Goal: Information Seeking & Learning: Learn about a topic

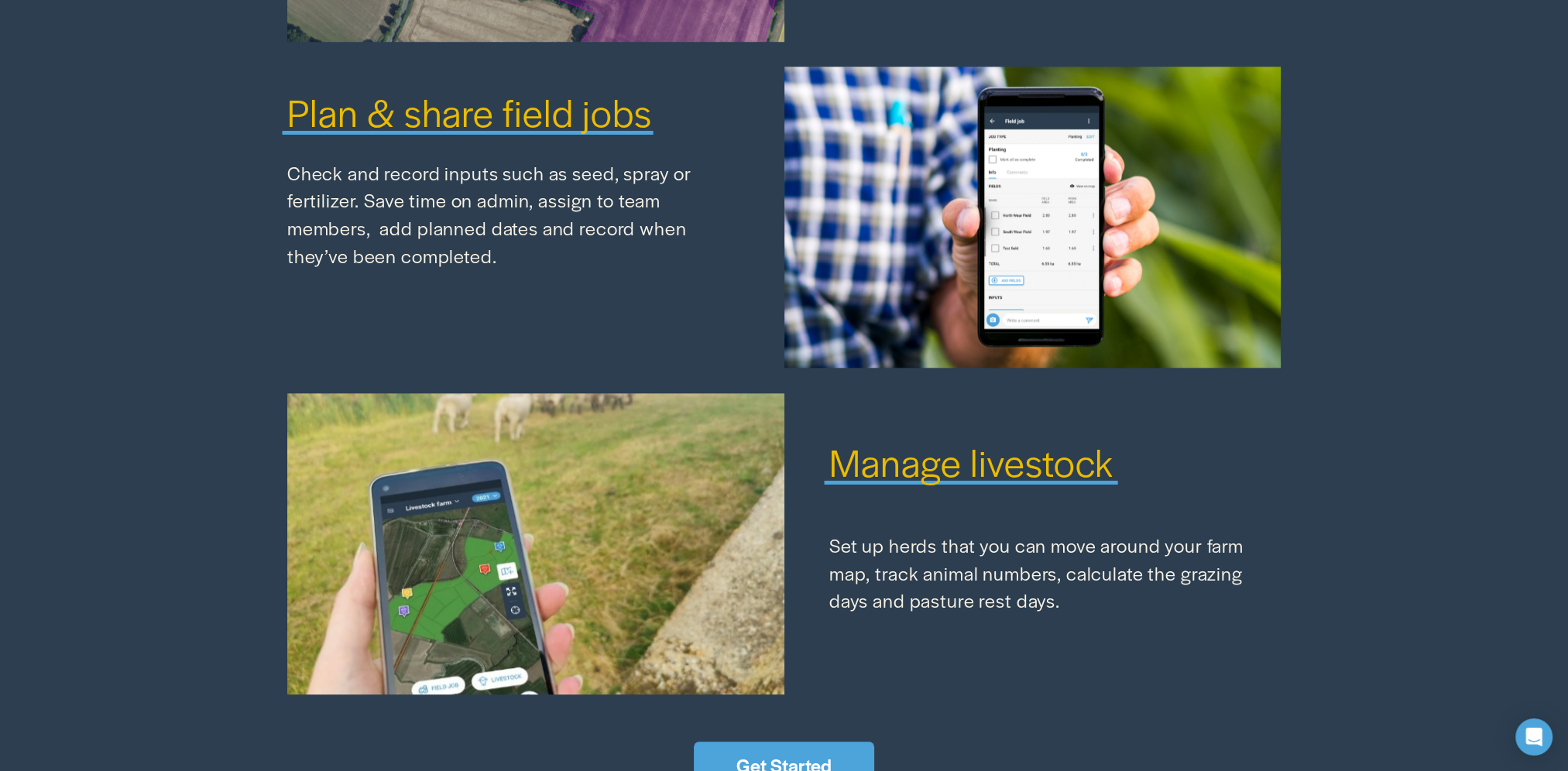
scroll to position [2122, 0]
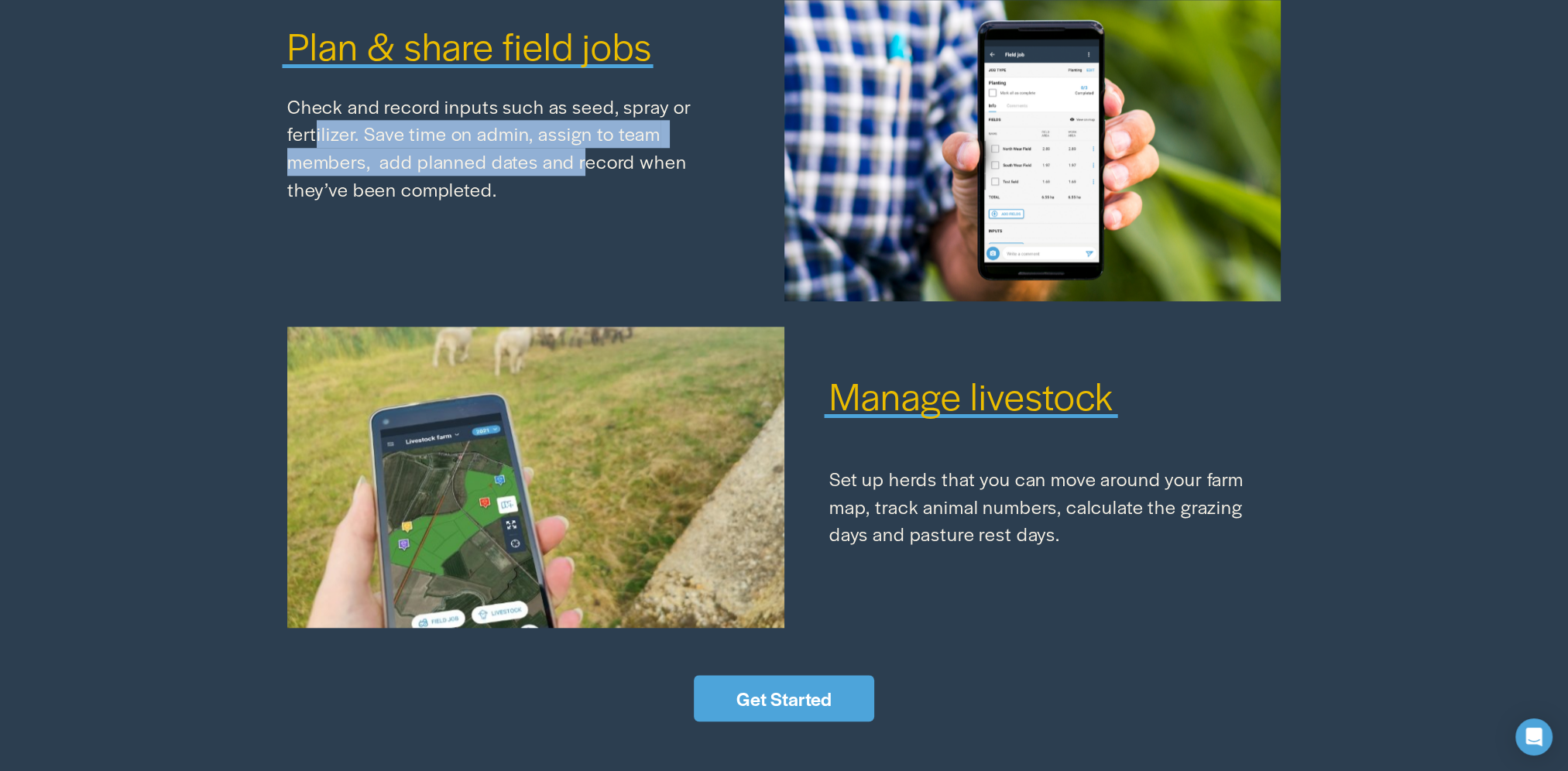
drag, startPoint x: 316, startPoint y: 127, endPoint x: 579, endPoint y: 154, distance: 264.4
click at [579, 154] on p "Check and record inputs such as seed, spray or fertilizer. Save time on admin, …" at bounding box center [513, 148] width 451 height 111
click at [518, 170] on p "Check and record inputs such as seed, spray or fertilizer. Save time on admin, …" at bounding box center [513, 148] width 451 height 111
click at [508, 179] on p "Check and record inputs such as seed, spray or fertilizer. Save time on admin, …" at bounding box center [513, 148] width 451 height 111
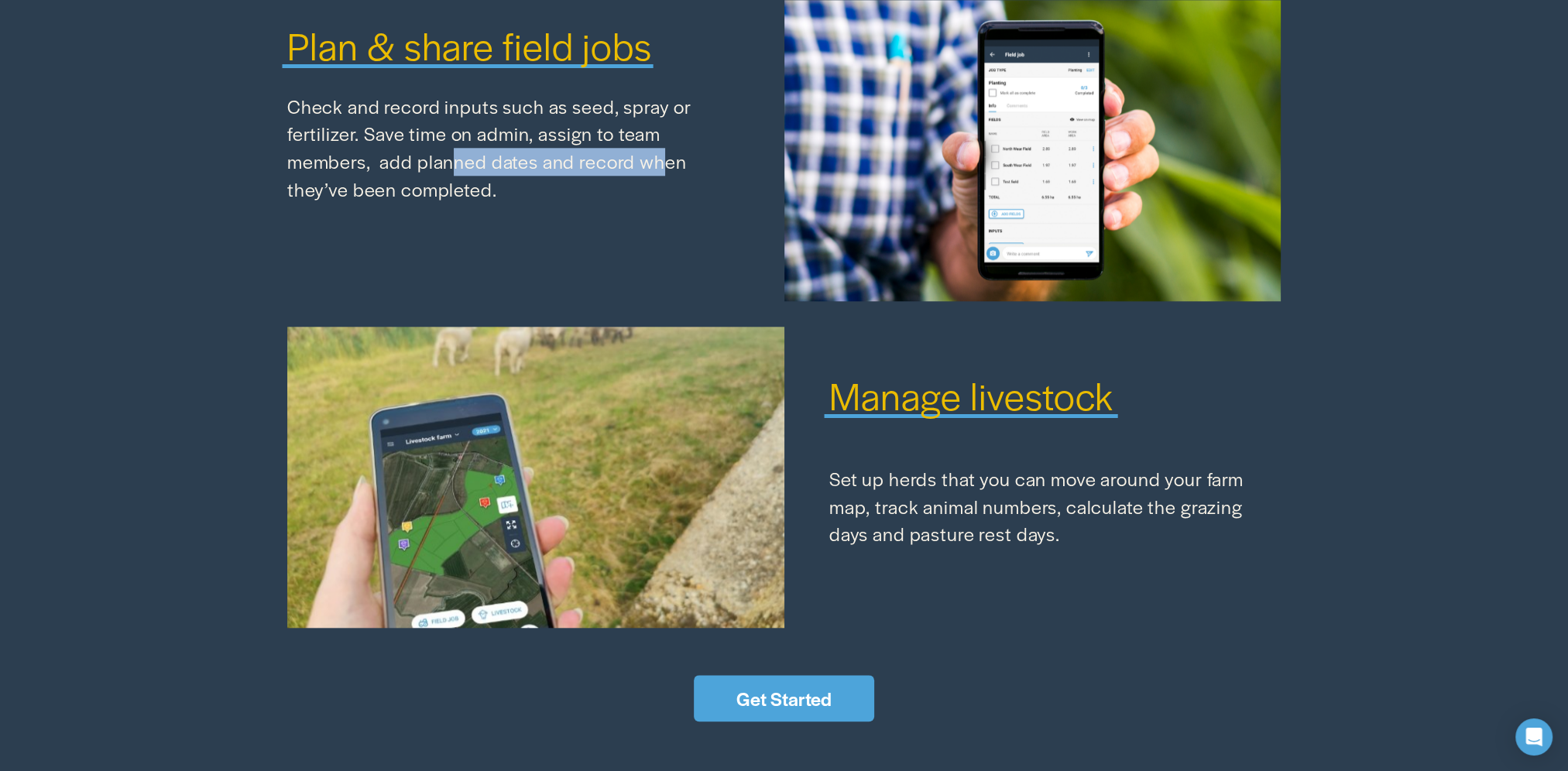
drag, startPoint x: 658, startPoint y: 156, endPoint x: 451, endPoint y: 169, distance: 207.4
click at [451, 169] on p "Check and record inputs such as seed, spray or fertilizer. Save time on admin, …" at bounding box center [513, 148] width 451 height 111
drag, startPoint x: 438, startPoint y: 175, endPoint x: 493, endPoint y: 172, distance: 55.1
click at [493, 172] on p "Check and record inputs such as seed, spray or fertilizer. Save time on admin, …" at bounding box center [513, 148] width 451 height 111
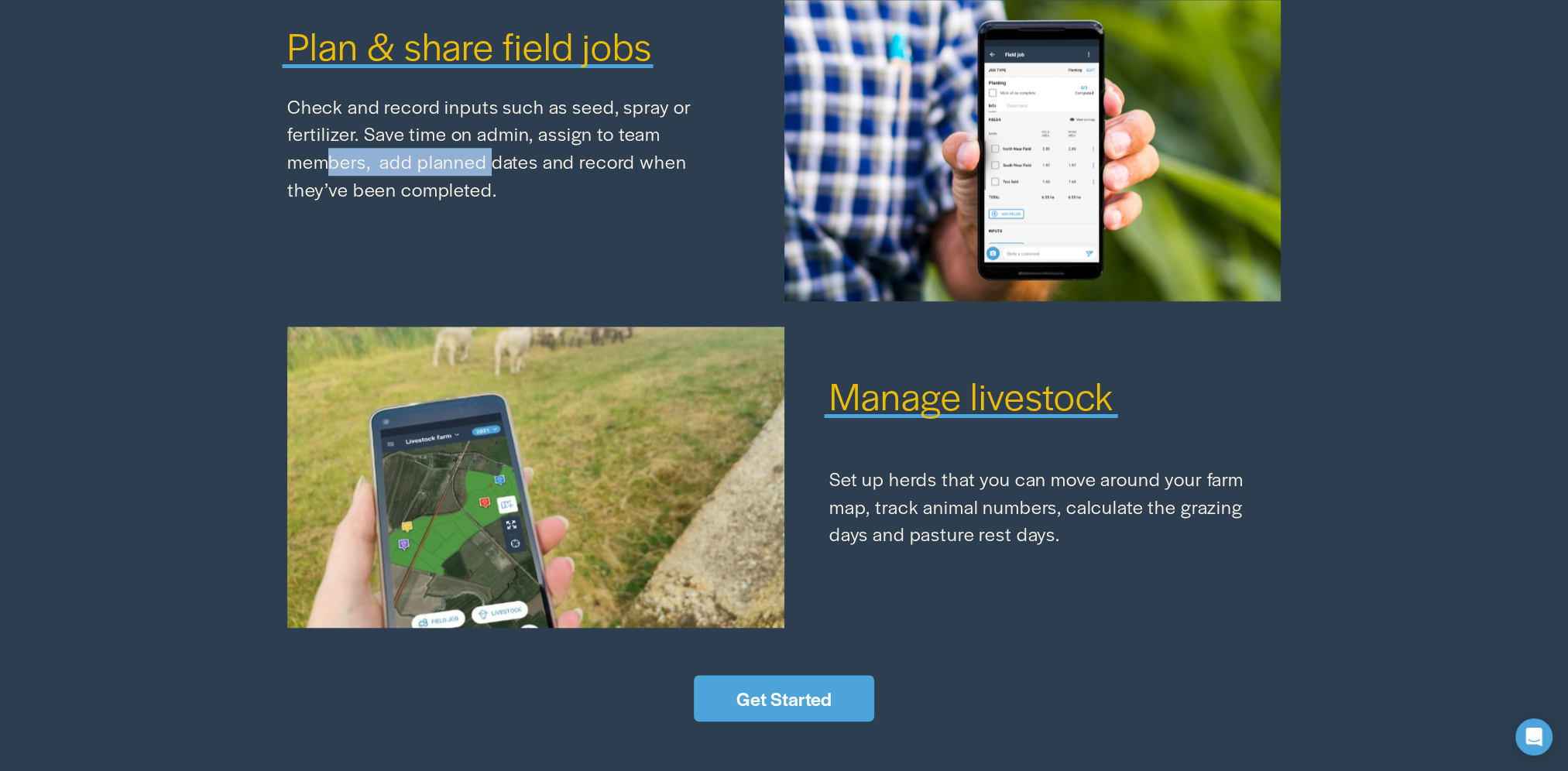
click at [493, 172] on p "Check and record inputs such as seed, spray or fertilizer. Save time on admin, …" at bounding box center [513, 148] width 451 height 111
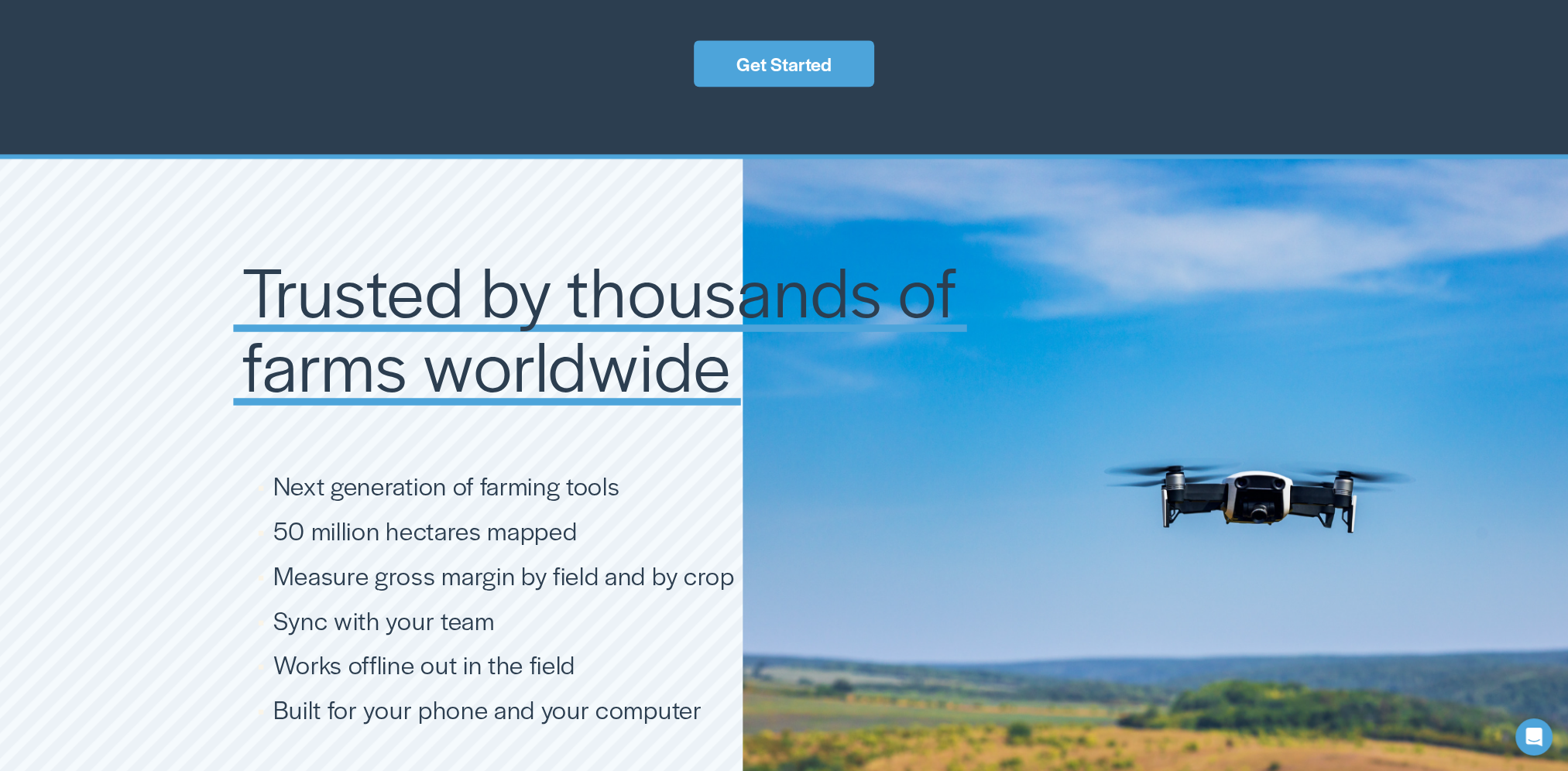
scroll to position [2896, 0]
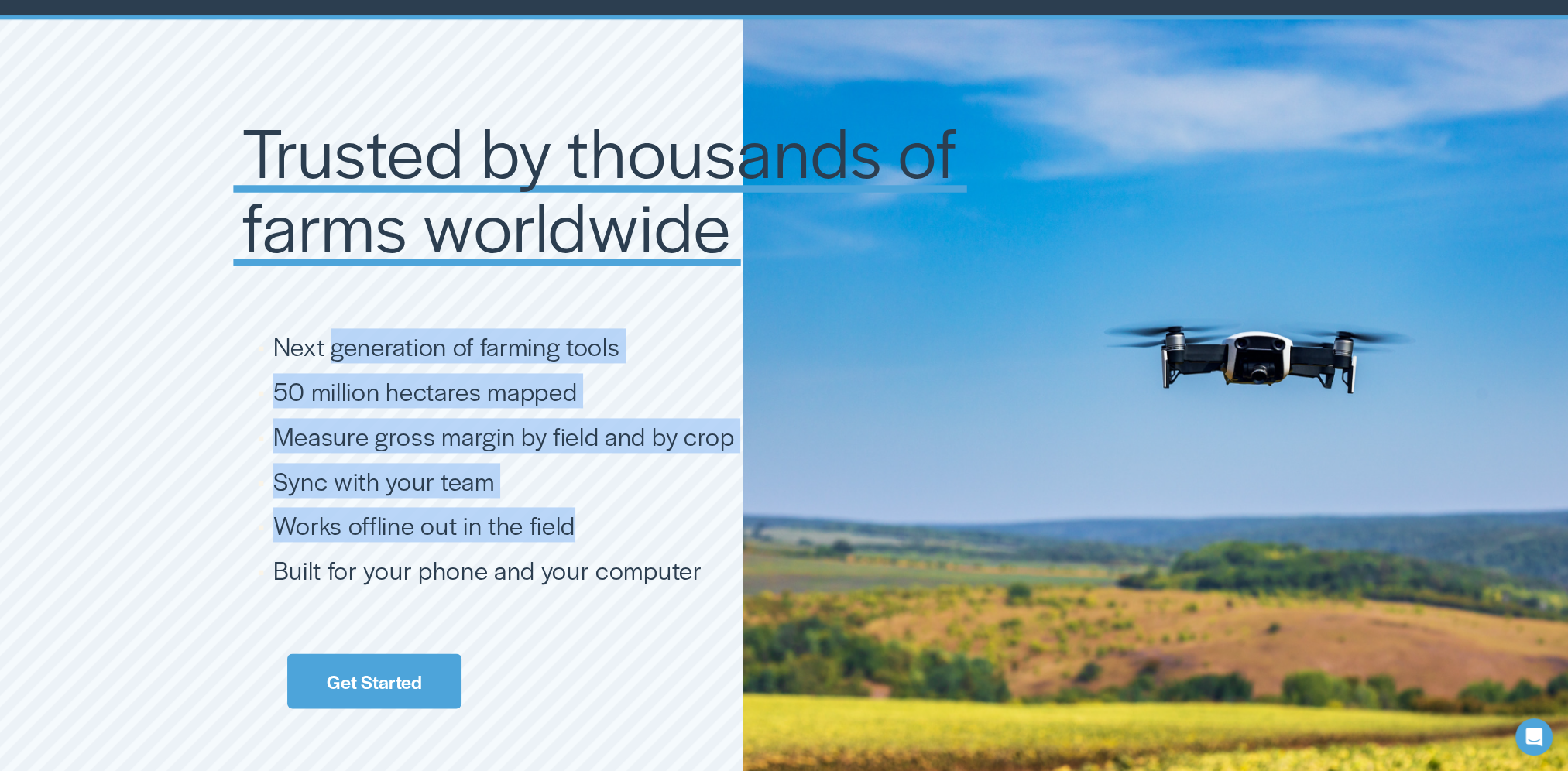
drag, startPoint x: 332, startPoint y: 354, endPoint x: 570, endPoint y: 545, distance: 305.2
click at [570, 545] on ul "Next generation of farming tools 50 million hectares mapped Measure gross margi…" at bounding box center [648, 458] width 810 height 255
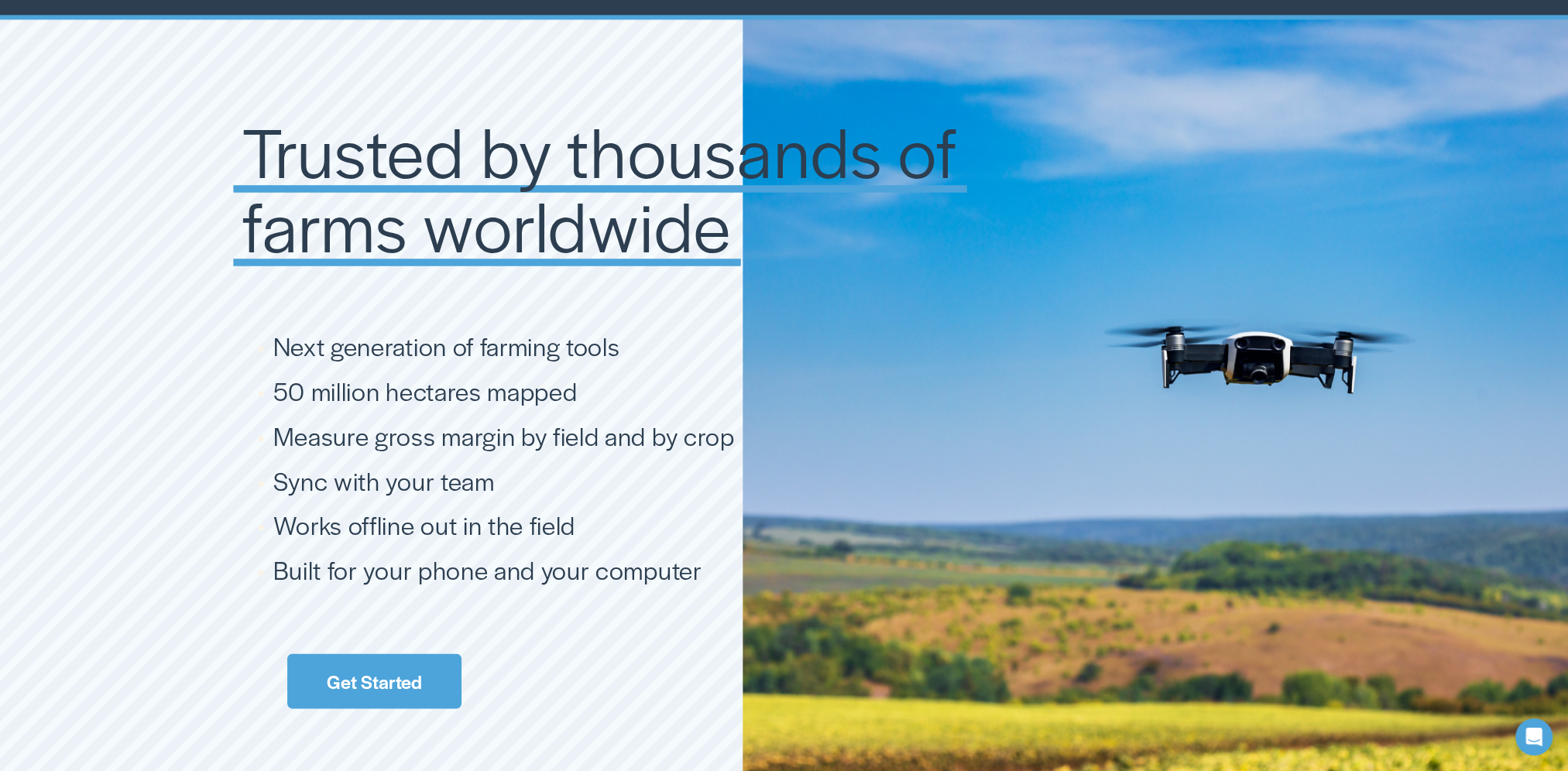
click at [532, 564] on span "Built for your phone and your computer" at bounding box center [488, 569] width 429 height 35
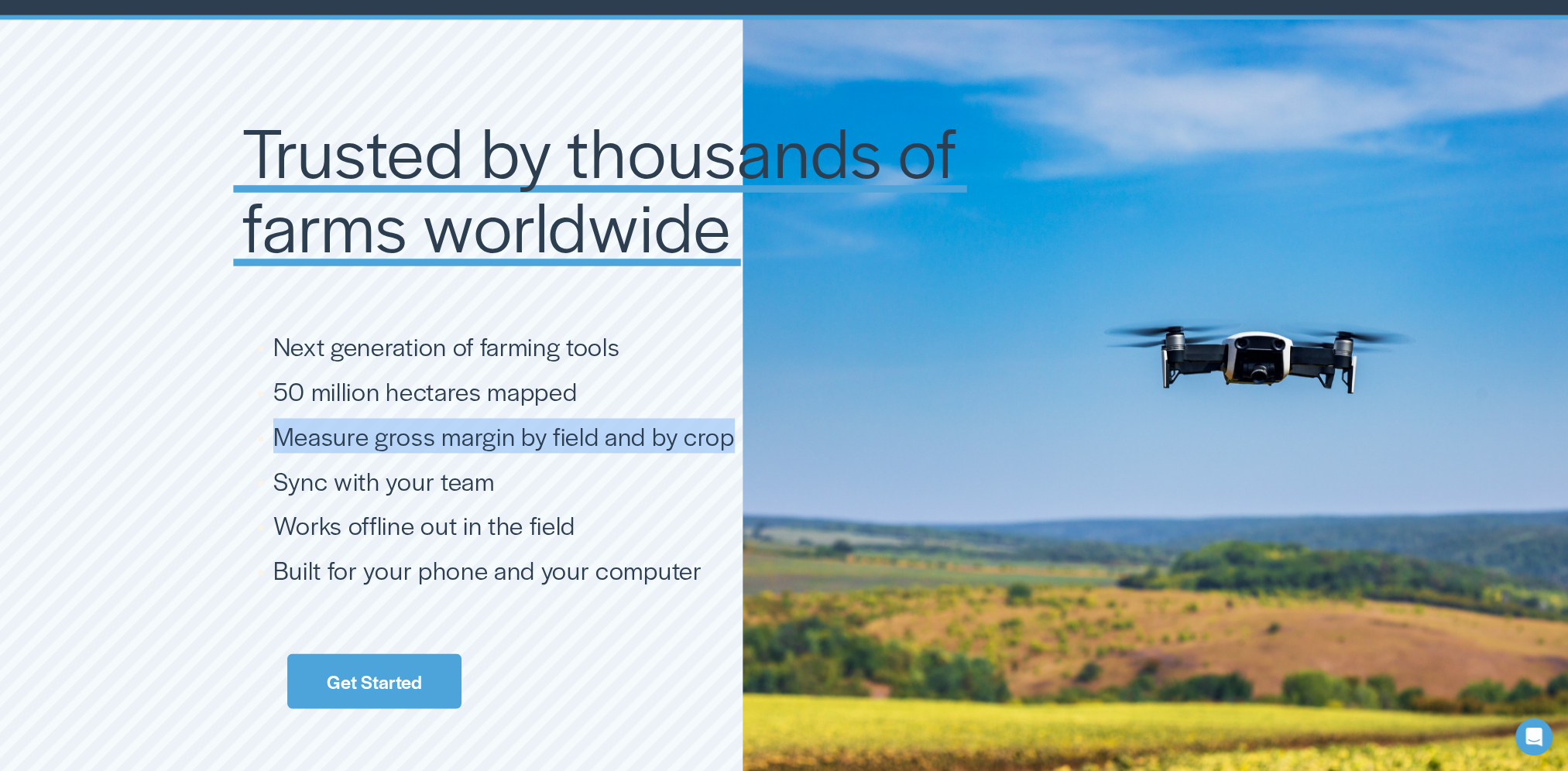
drag, startPoint x: 587, startPoint y: 446, endPoint x: 232, endPoint y: 452, distance: 355.1
click at [108, 447] on div "Trusted by thousands of farms worldwide Next generation of farming tools 50 mil…" at bounding box center [784, 443] width 1568 height 851
click at [317, 453] on span "Measure gross margin by field and by crop" at bounding box center [504, 436] width 461 height 35
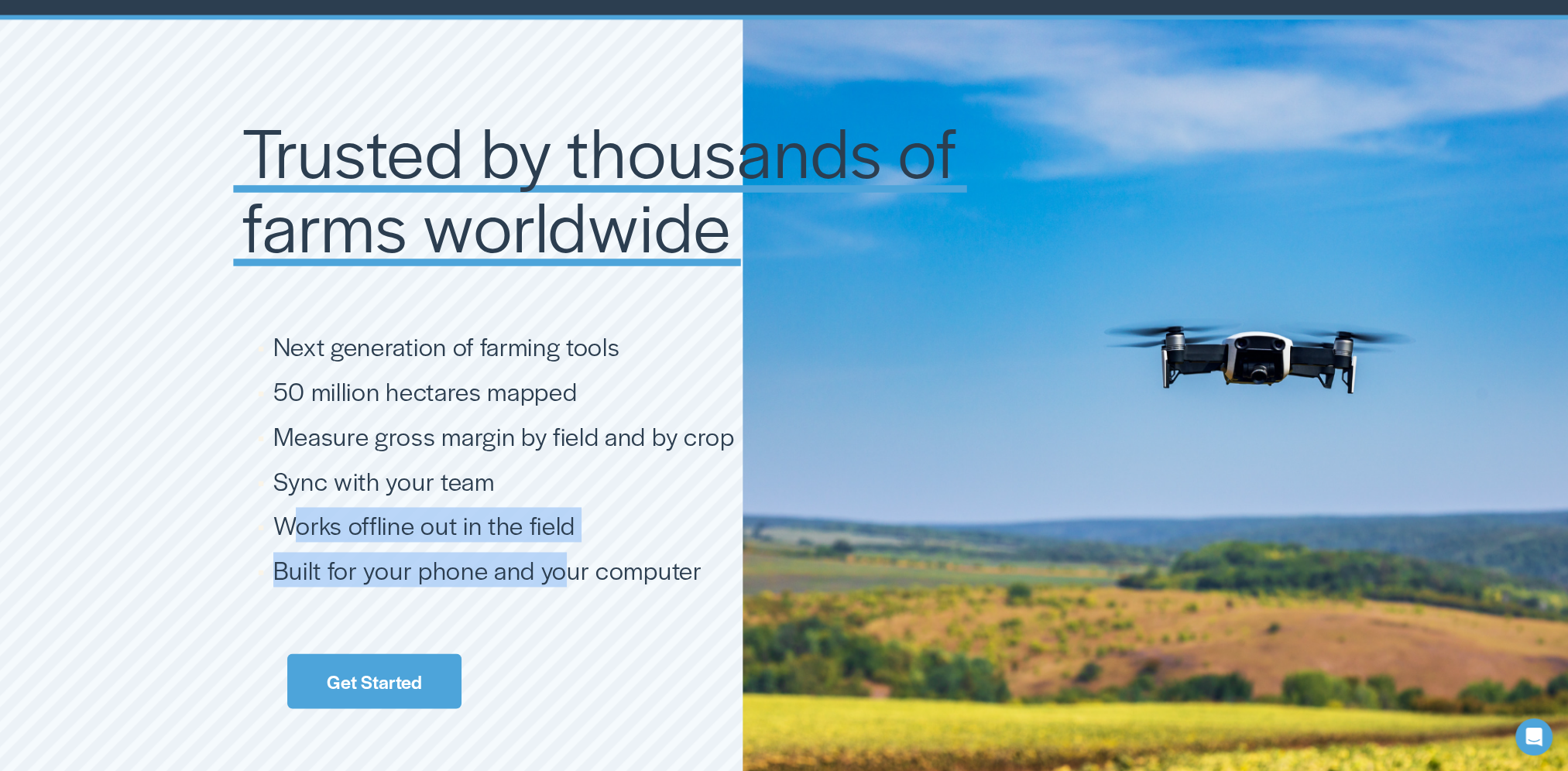
drag, startPoint x: 294, startPoint y: 511, endPoint x: 564, endPoint y: 564, distance: 275.2
click at [564, 564] on ul "Next generation of farming tools 50 million hectares mapped Measure gross margi…" at bounding box center [648, 458] width 810 height 255
click at [564, 564] on span "Built for your phone and your computer" at bounding box center [488, 569] width 429 height 35
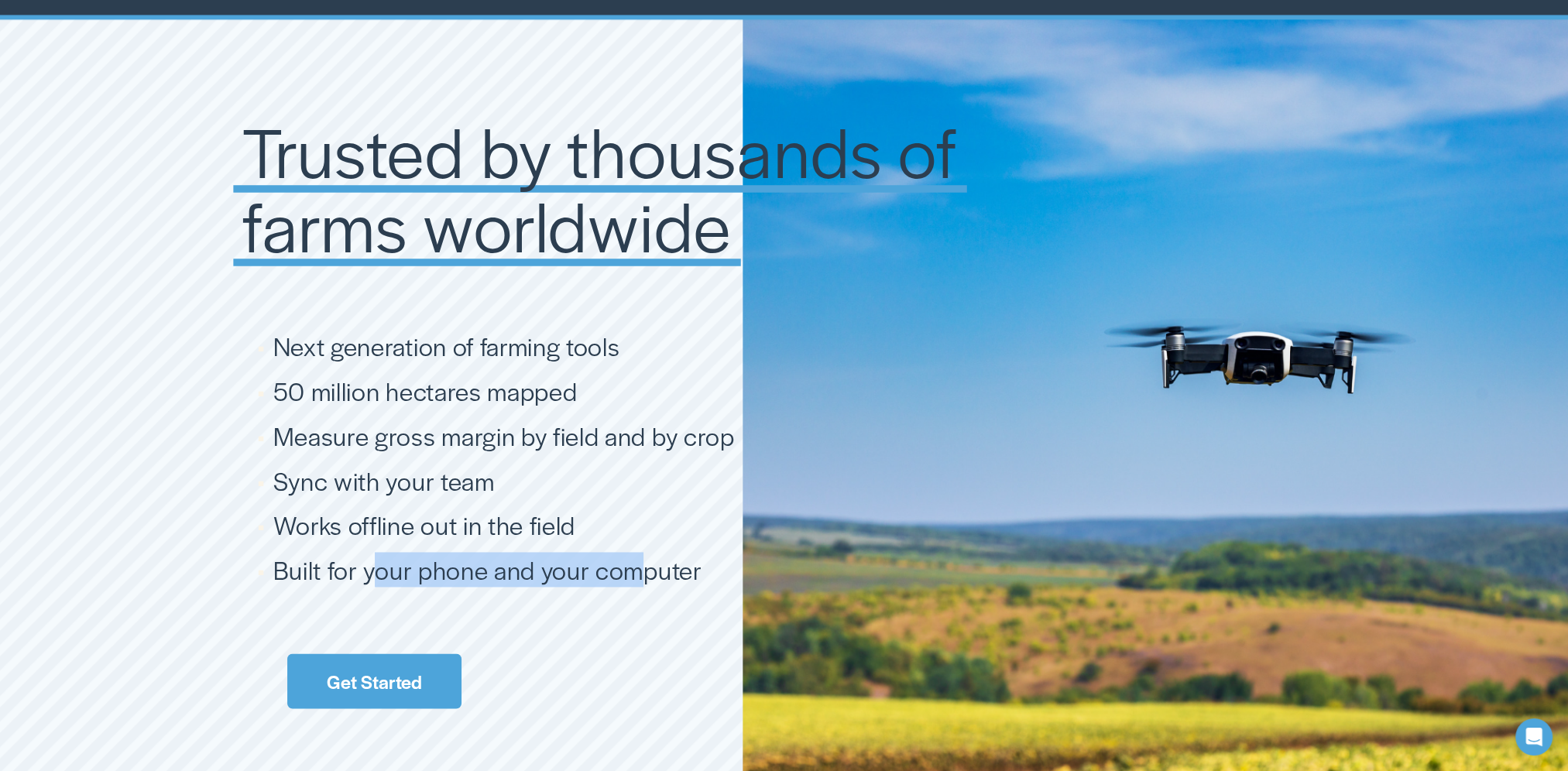
drag, startPoint x: 644, startPoint y: 566, endPoint x: 378, endPoint y: 559, distance: 266.1
click at [378, 559] on span "Built for your phone and your computer" at bounding box center [488, 569] width 429 height 35
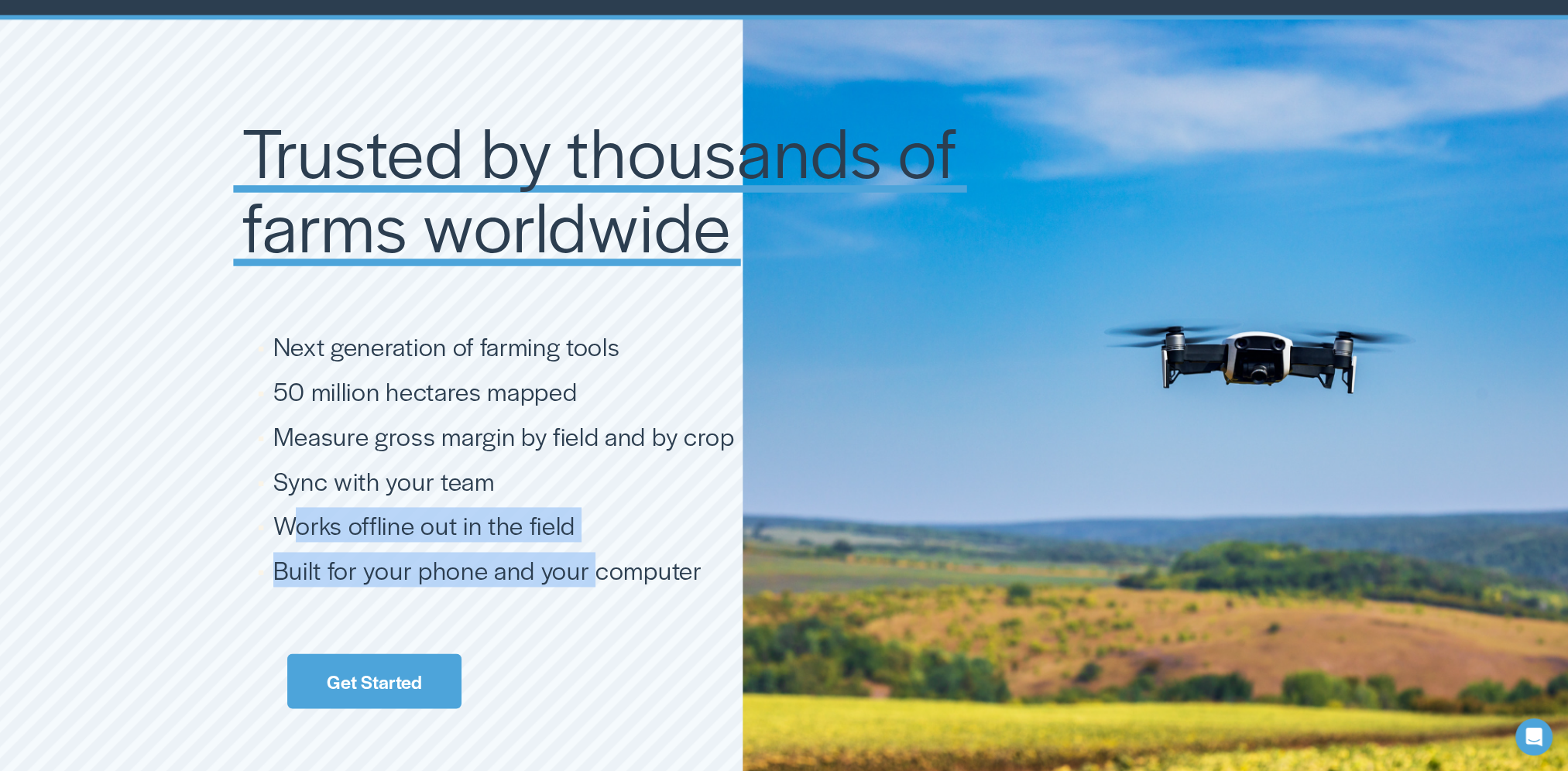
drag, startPoint x: 304, startPoint y: 539, endPoint x: 590, endPoint y: 574, distance: 288.1
click at [590, 574] on ul "Next generation of farming tools 50 million hectares mapped Measure gross margi…" at bounding box center [648, 458] width 810 height 255
click at [590, 574] on span "Built for your phone and your computer" at bounding box center [488, 569] width 429 height 35
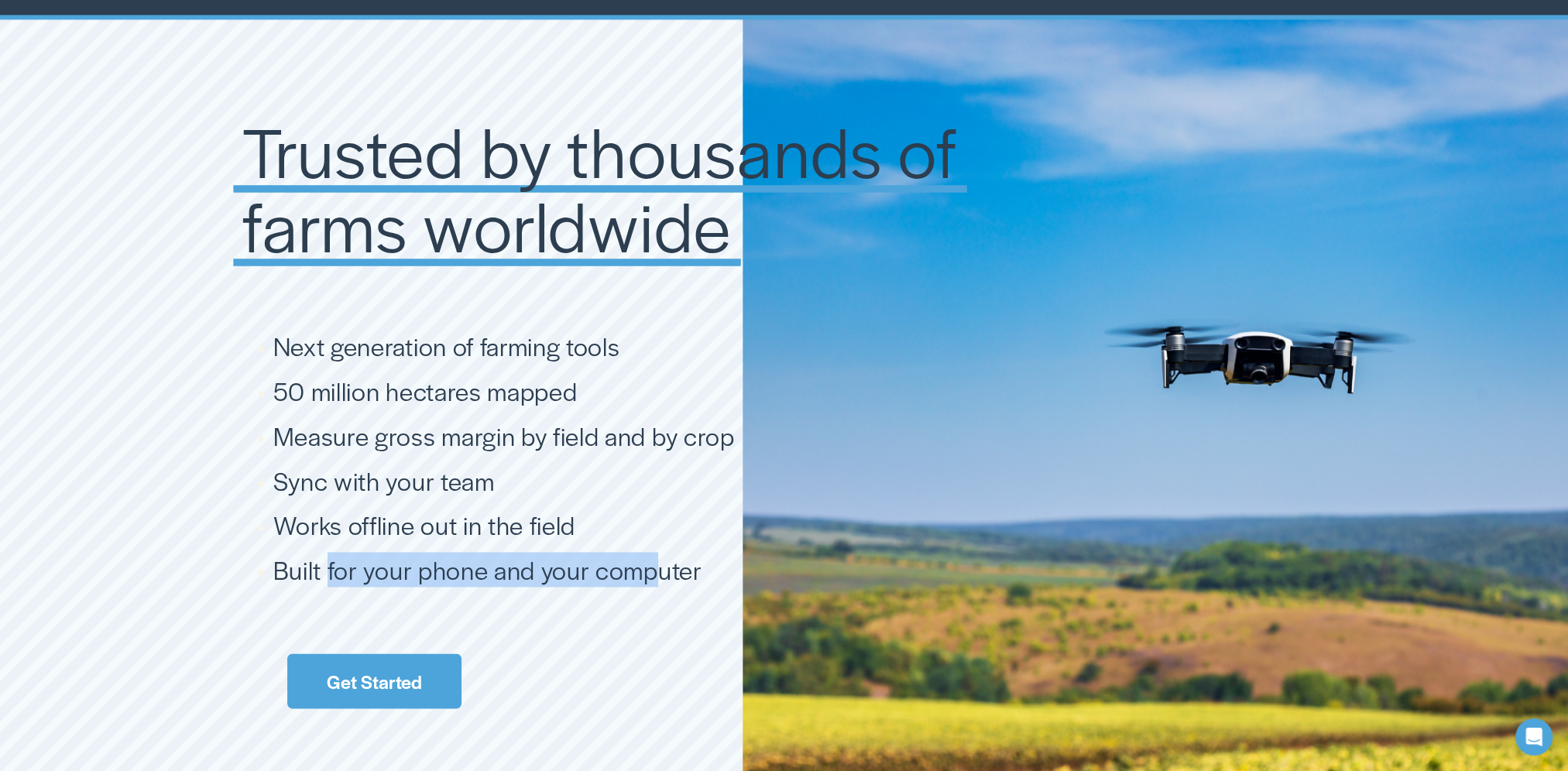
drag, startPoint x: 648, startPoint y: 572, endPoint x: 330, endPoint y: 576, distance: 318.0
click at [330, 576] on span "Built for your phone and your computer" at bounding box center [488, 569] width 429 height 35
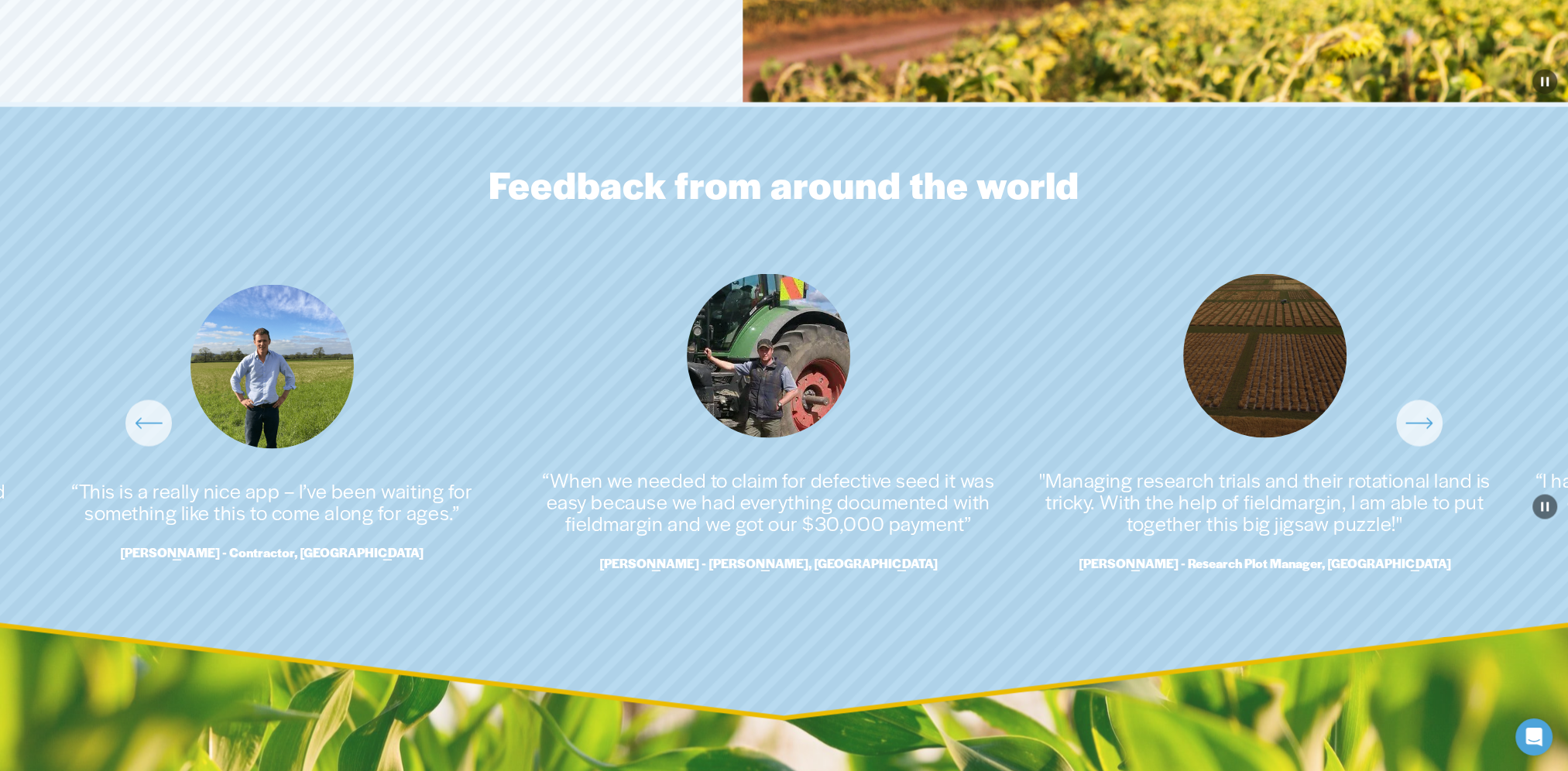
scroll to position [3670, 0]
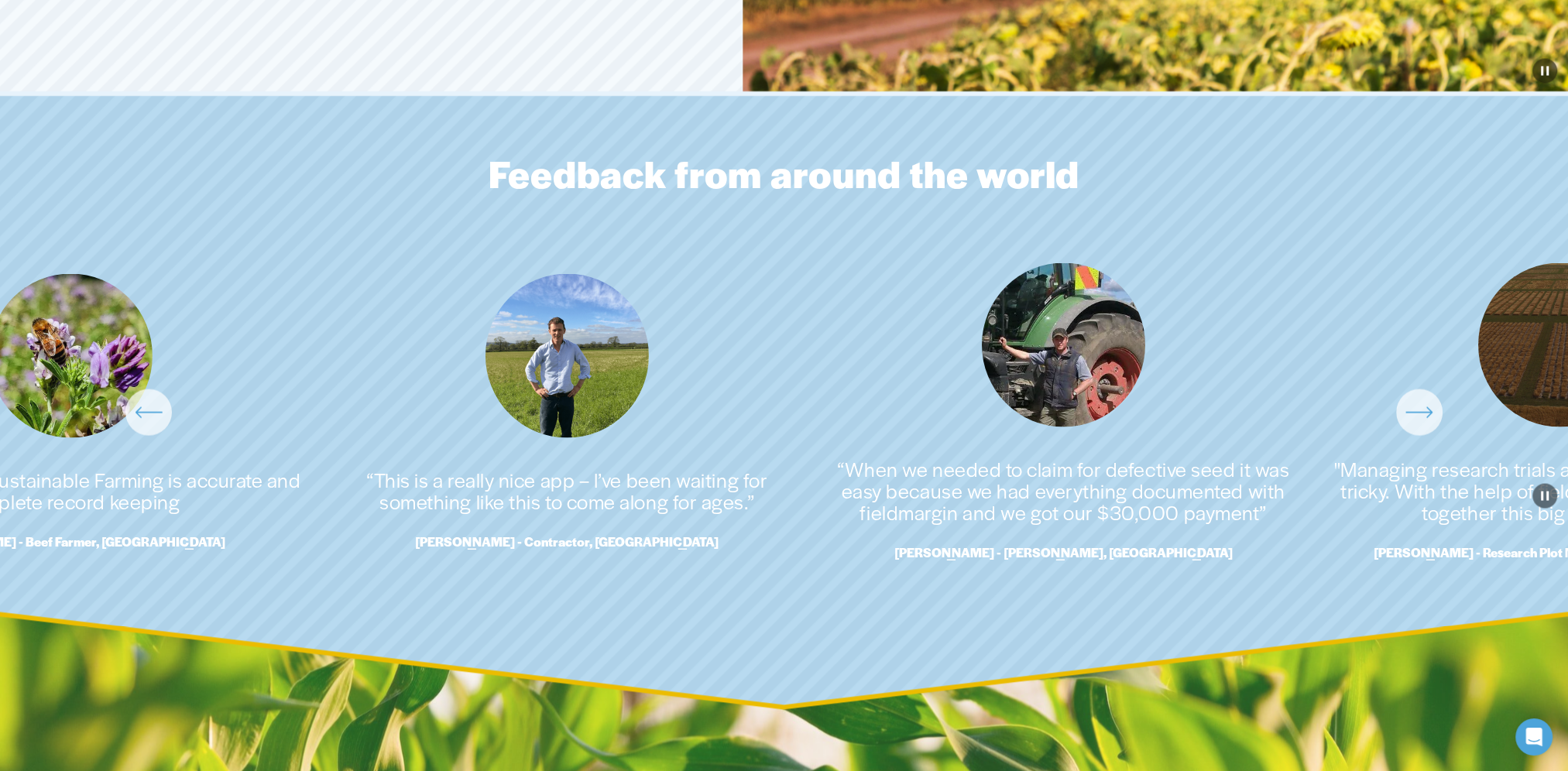
drag, startPoint x: 1241, startPoint y: 508, endPoint x: 1388, endPoint y: 511, distance: 147.0
click at [1388, 511] on ul "“This is a really nice app – I’ve been waiting for something like this to come …" at bounding box center [784, 412] width 1505 height 299
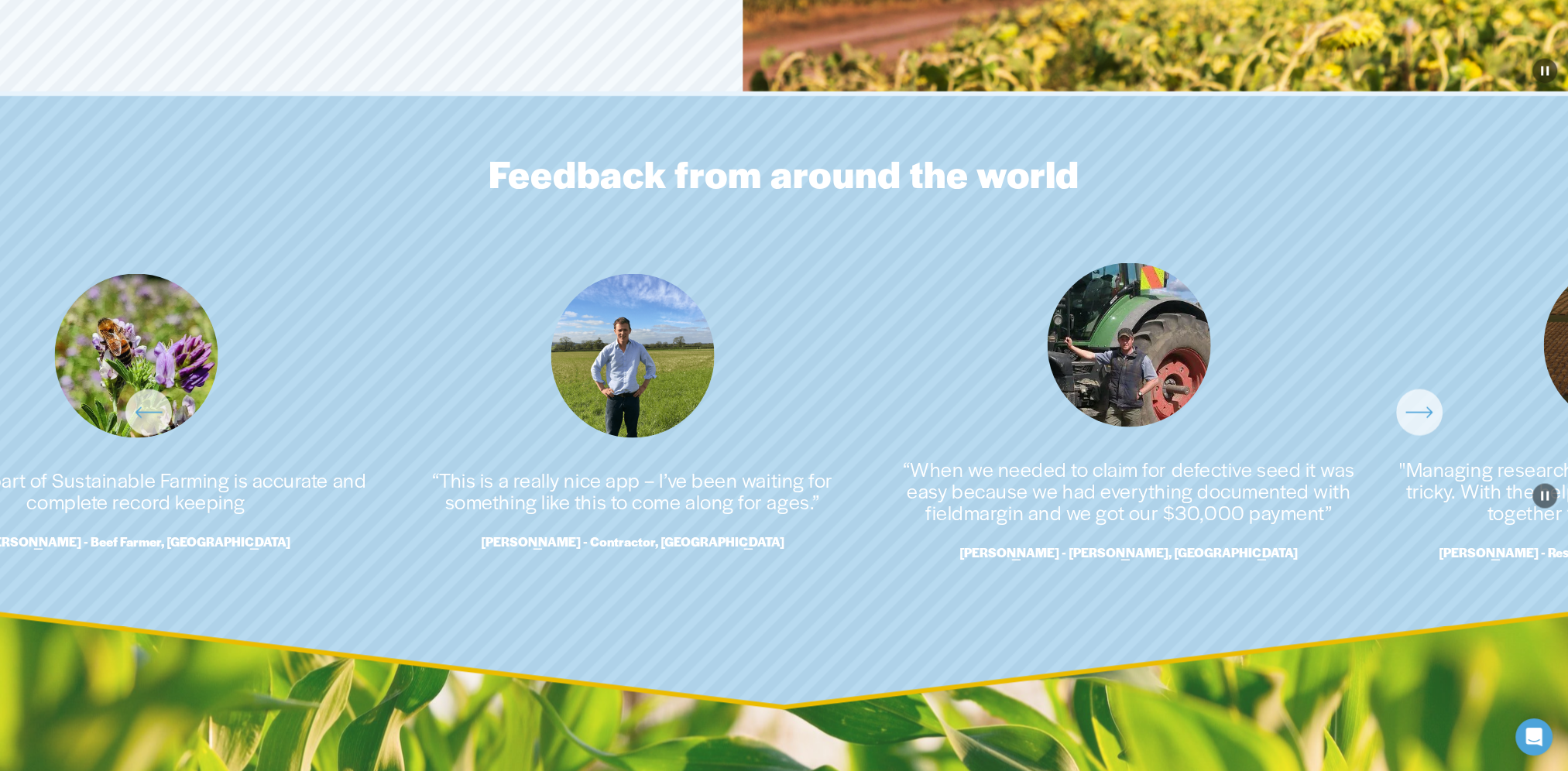
drag, startPoint x: 1349, startPoint y: 516, endPoint x: 1218, endPoint y: 520, distance: 131.1
click at [1218, 520] on ul "“This is a really nice app – I’ve been waiting for something like this to come …" at bounding box center [784, 412] width 1505 height 299
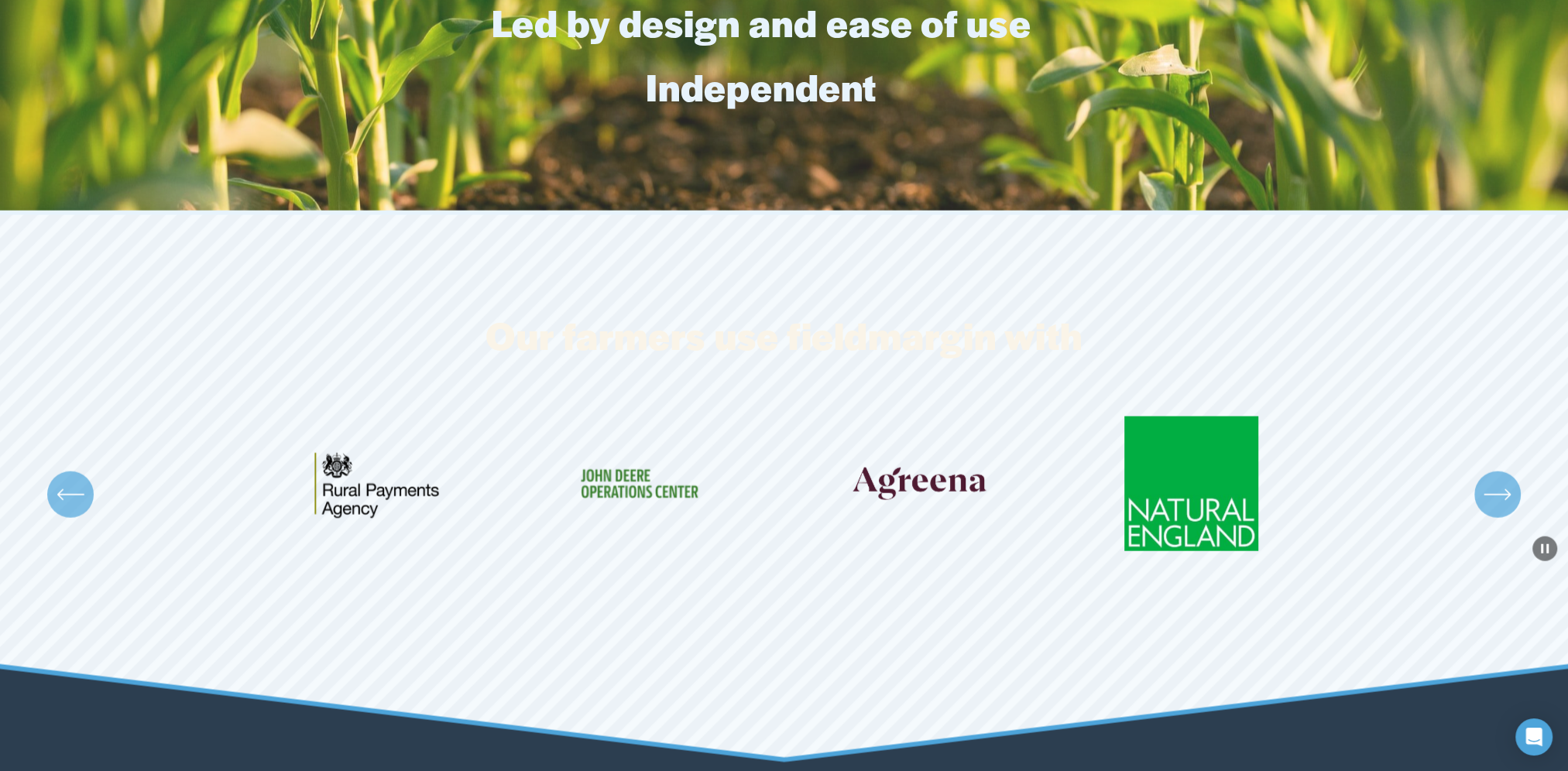
scroll to position [4703, 0]
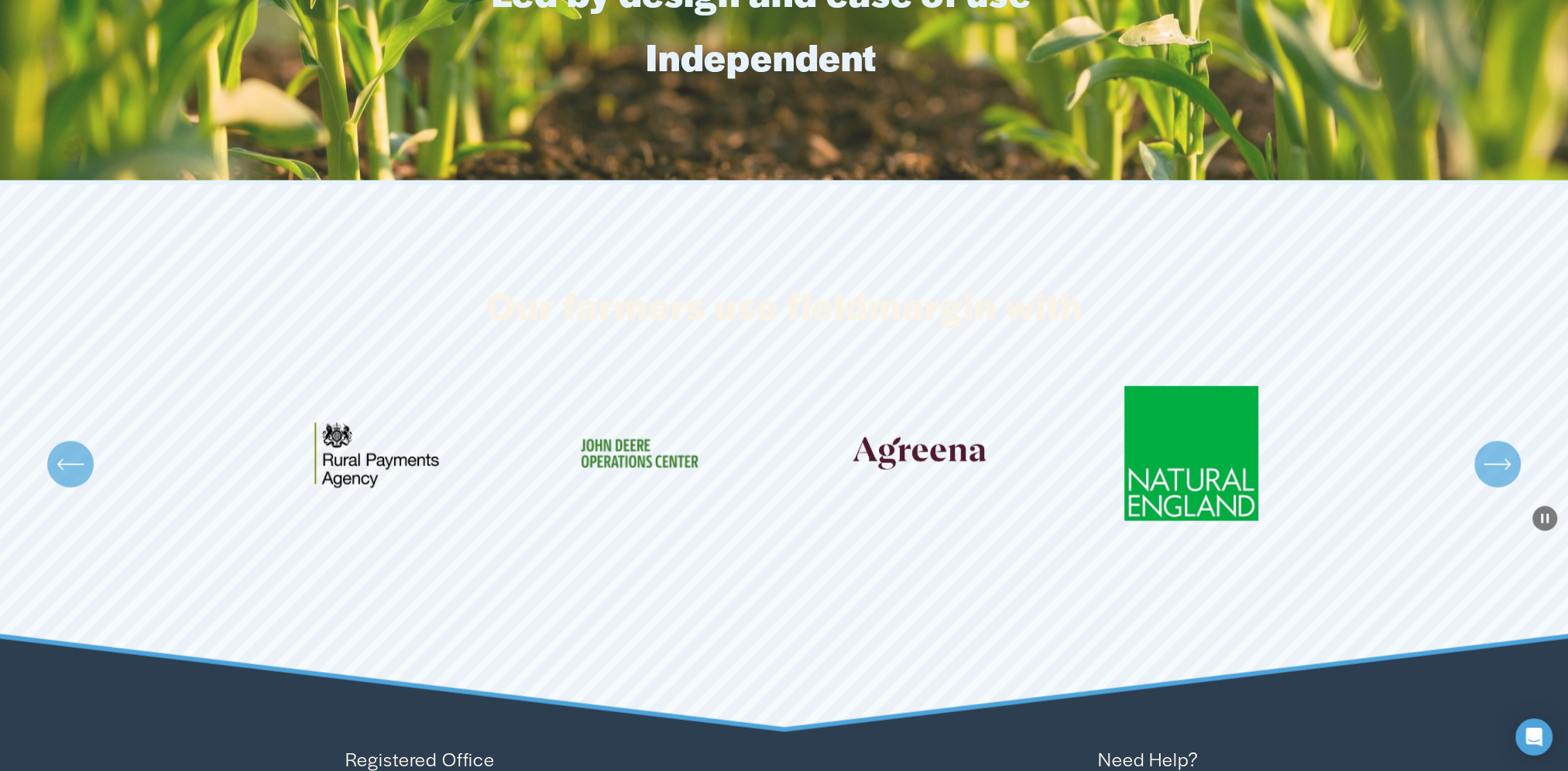
click at [1507, 478] on icon "\a \a \a Next\a \a" at bounding box center [1497, 465] width 28 height 28
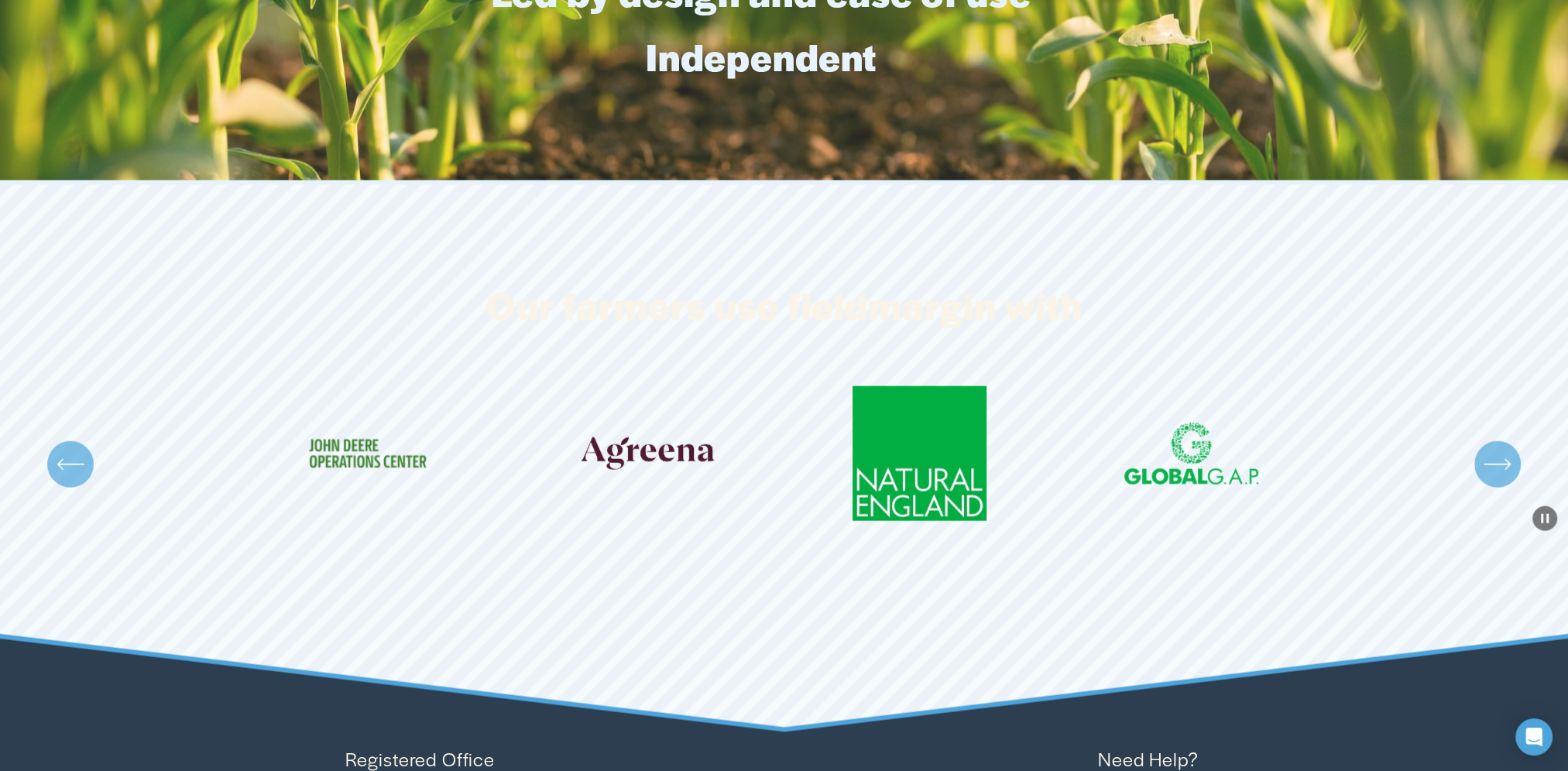
click at [1507, 478] on icon "\a \a \a Next\a \a" at bounding box center [1497, 465] width 28 height 28
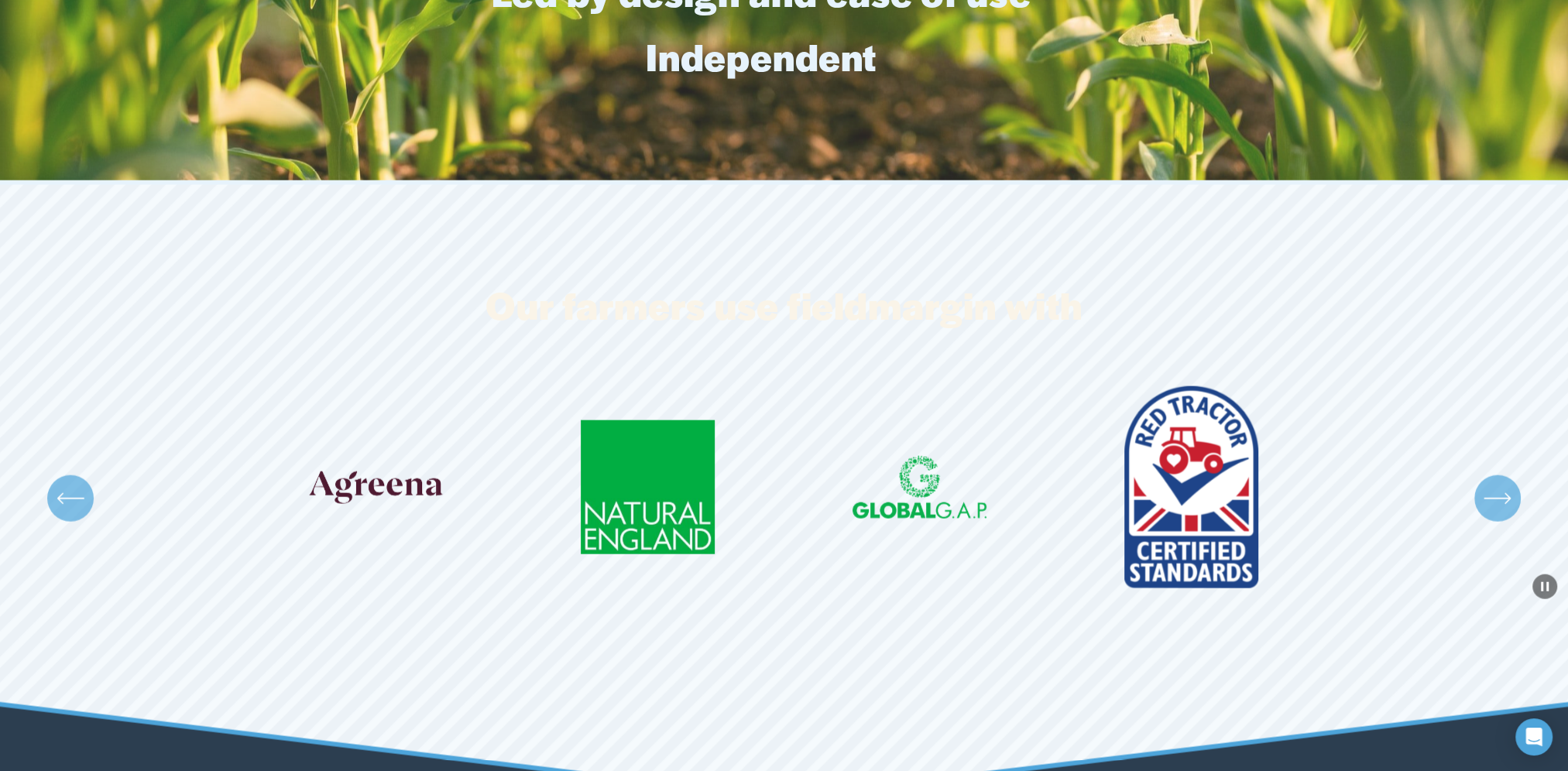
click at [1507, 480] on div "Carousel" at bounding box center [784, 498] width 1568 height 224
click at [1505, 509] on icon "\a \a \a Next\a \a" at bounding box center [1497, 498] width 28 height 28
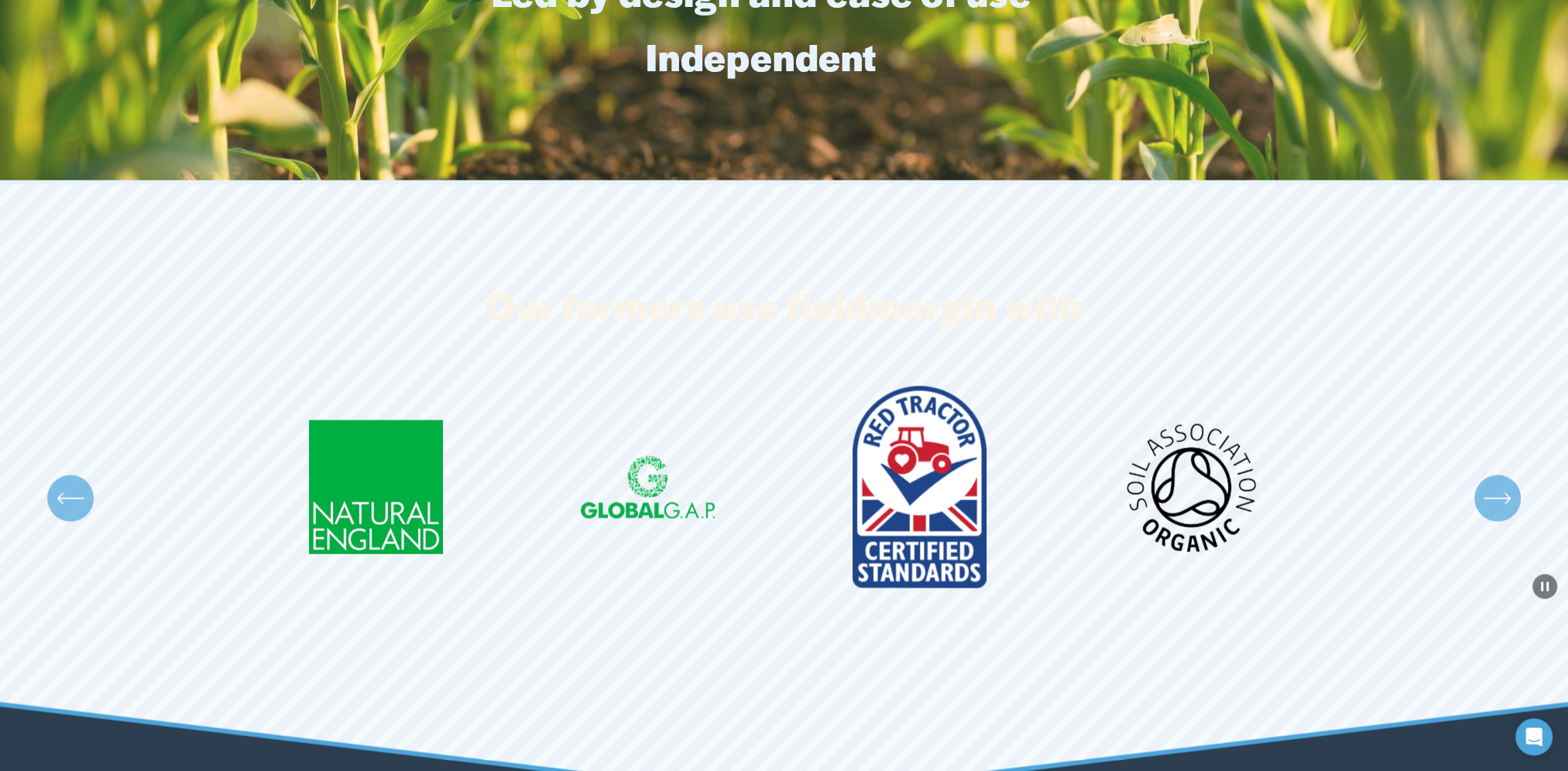
click at [1505, 510] on icon "\a \a \a Next\a \a" at bounding box center [1497, 498] width 28 height 28
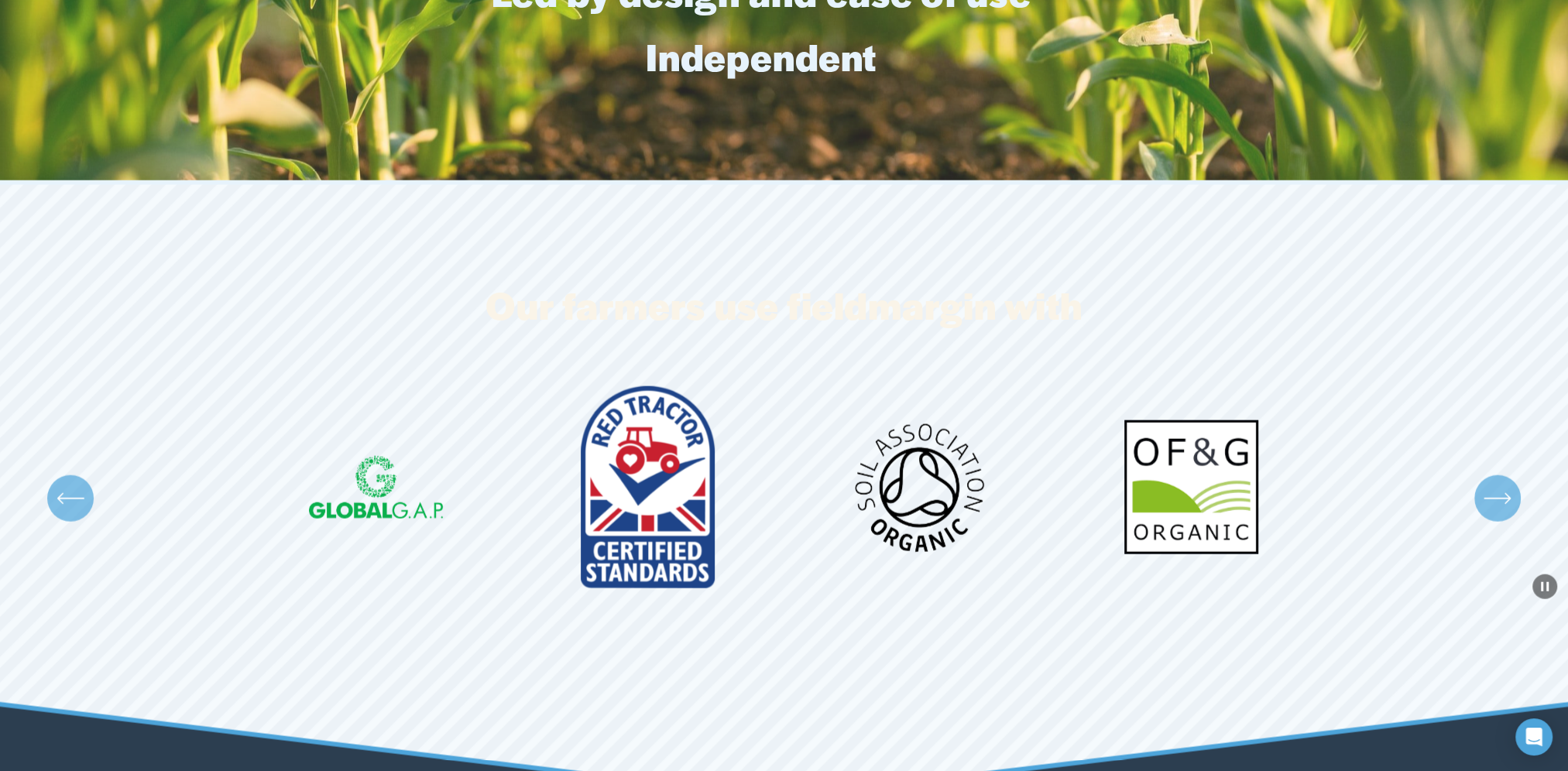
click at [1505, 510] on icon "\a \a \a Next\a \a" at bounding box center [1497, 498] width 28 height 28
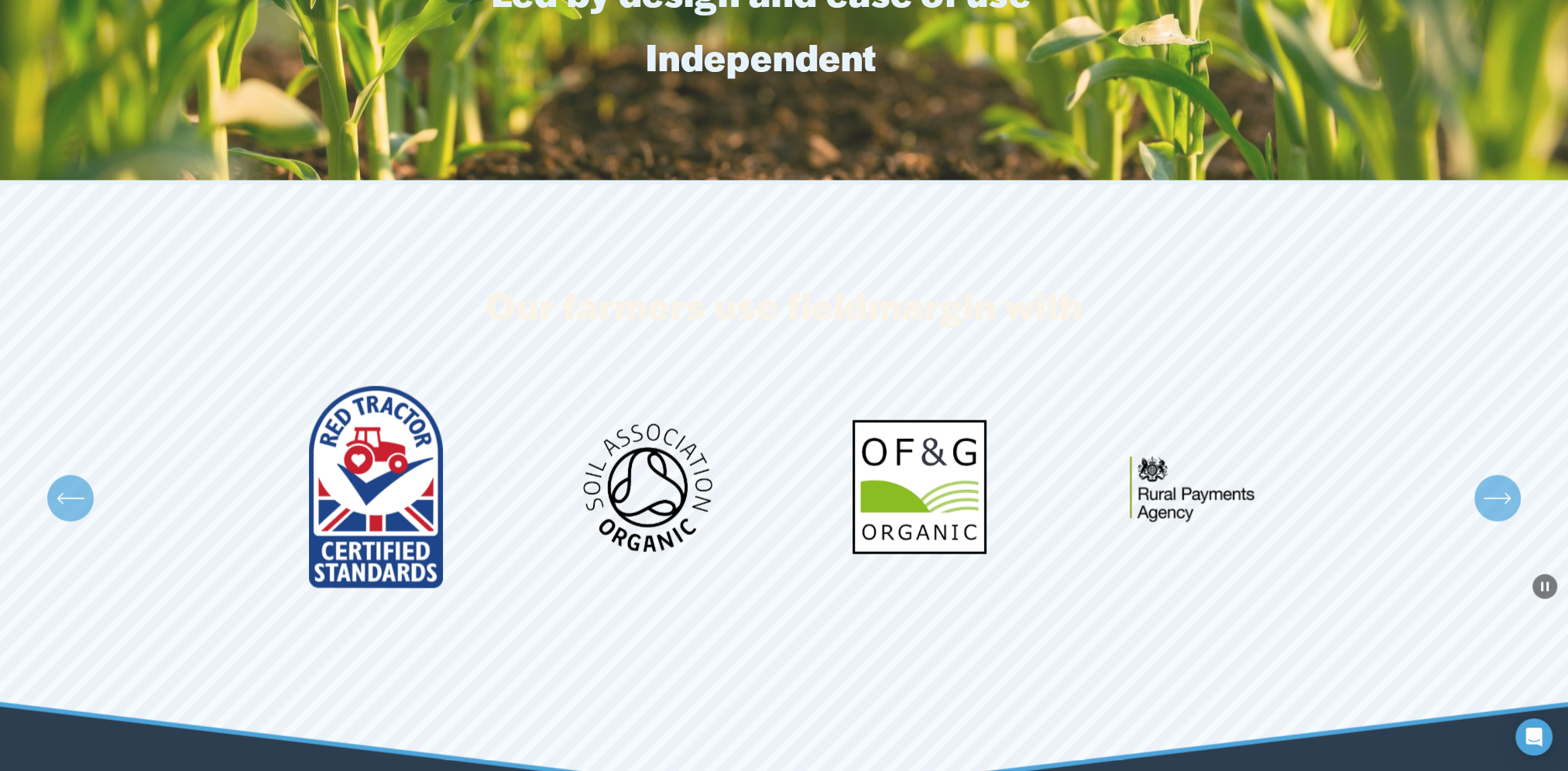
click at [1505, 510] on icon "\a \a \a Next\a \a" at bounding box center [1497, 498] width 28 height 28
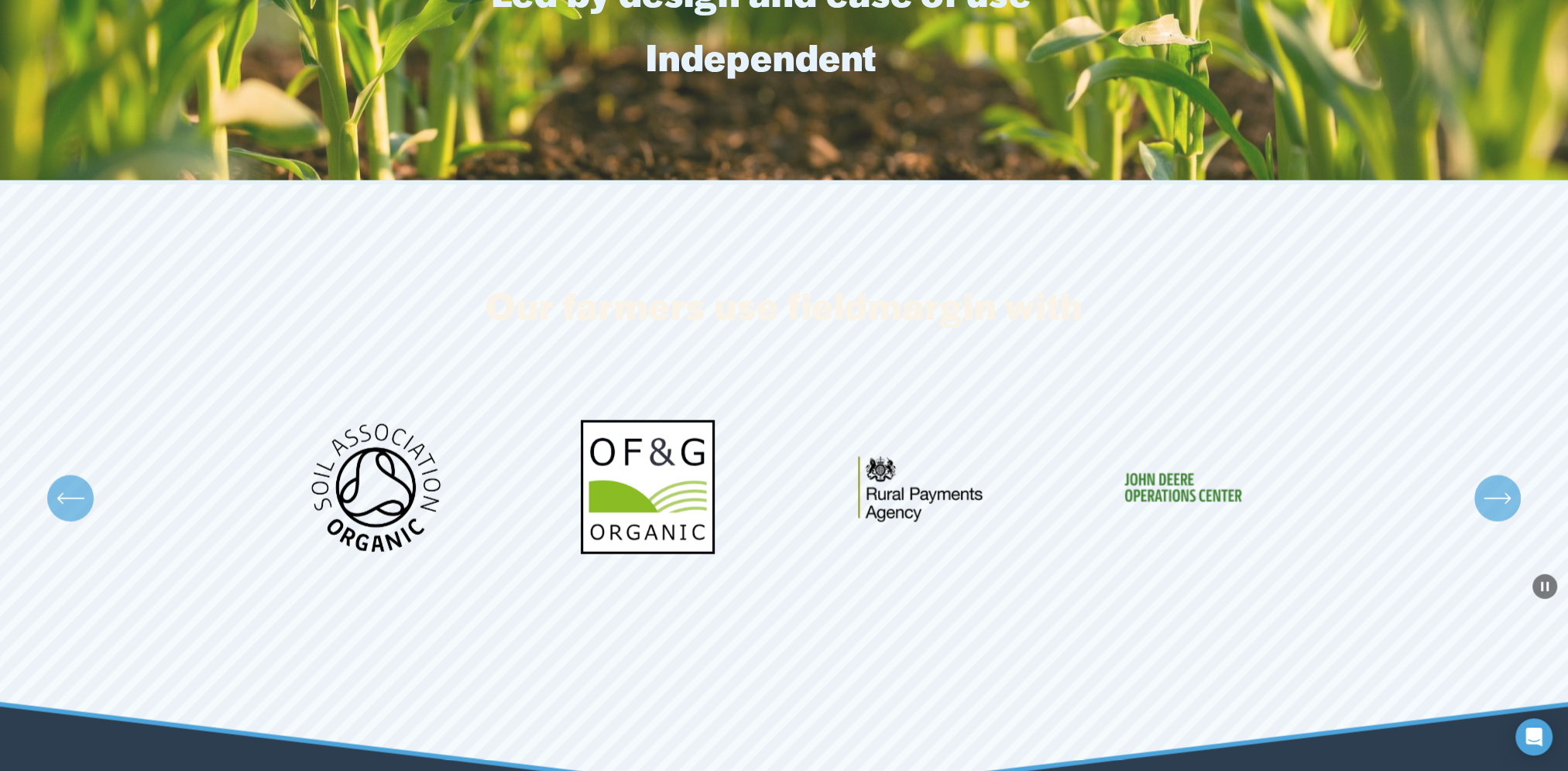
click at [1505, 510] on icon "\a \a \a Next\a \a" at bounding box center [1497, 498] width 28 height 28
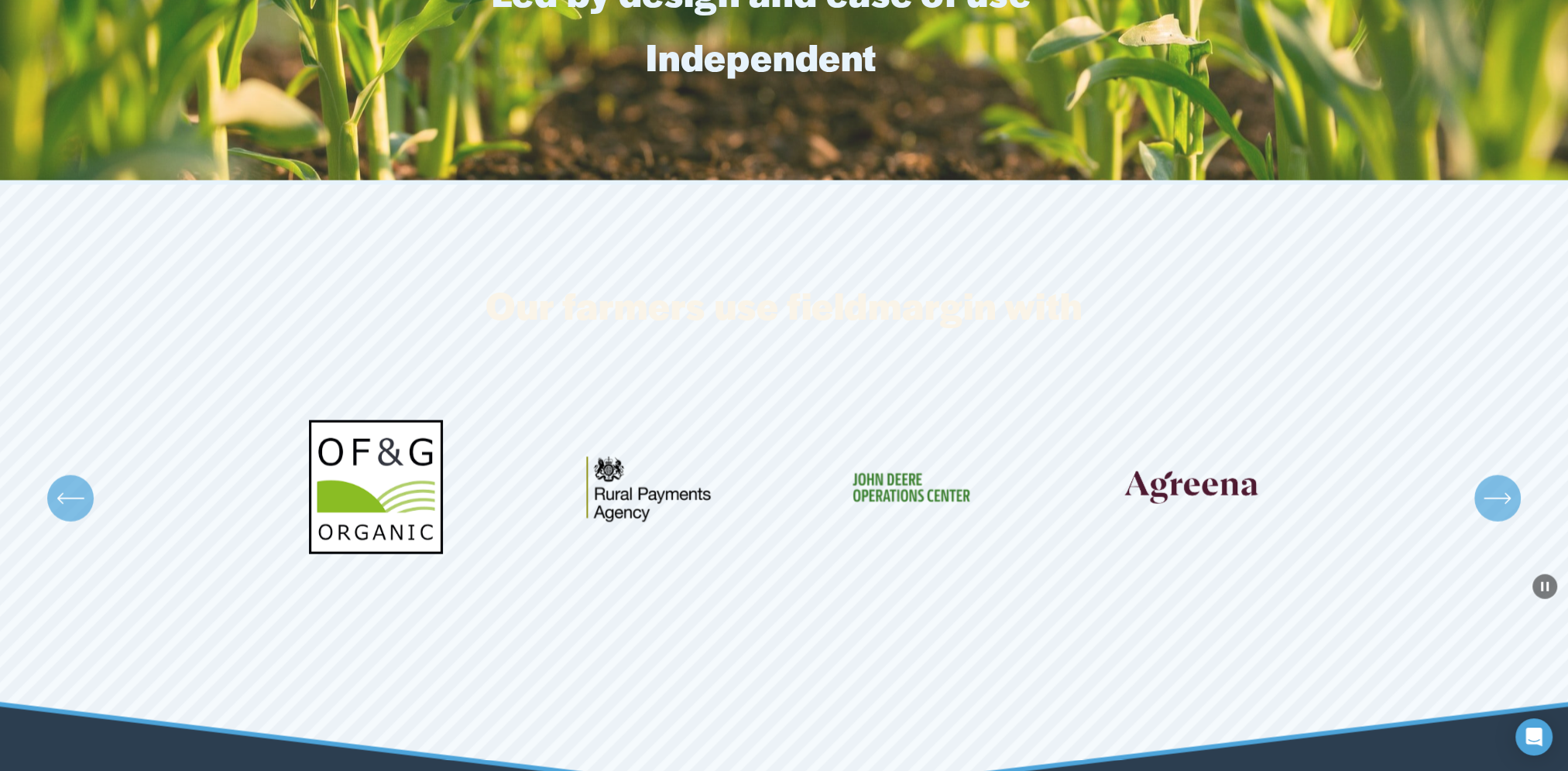
click at [1505, 510] on icon "\a \a \a Next\a \a" at bounding box center [1497, 498] width 28 height 28
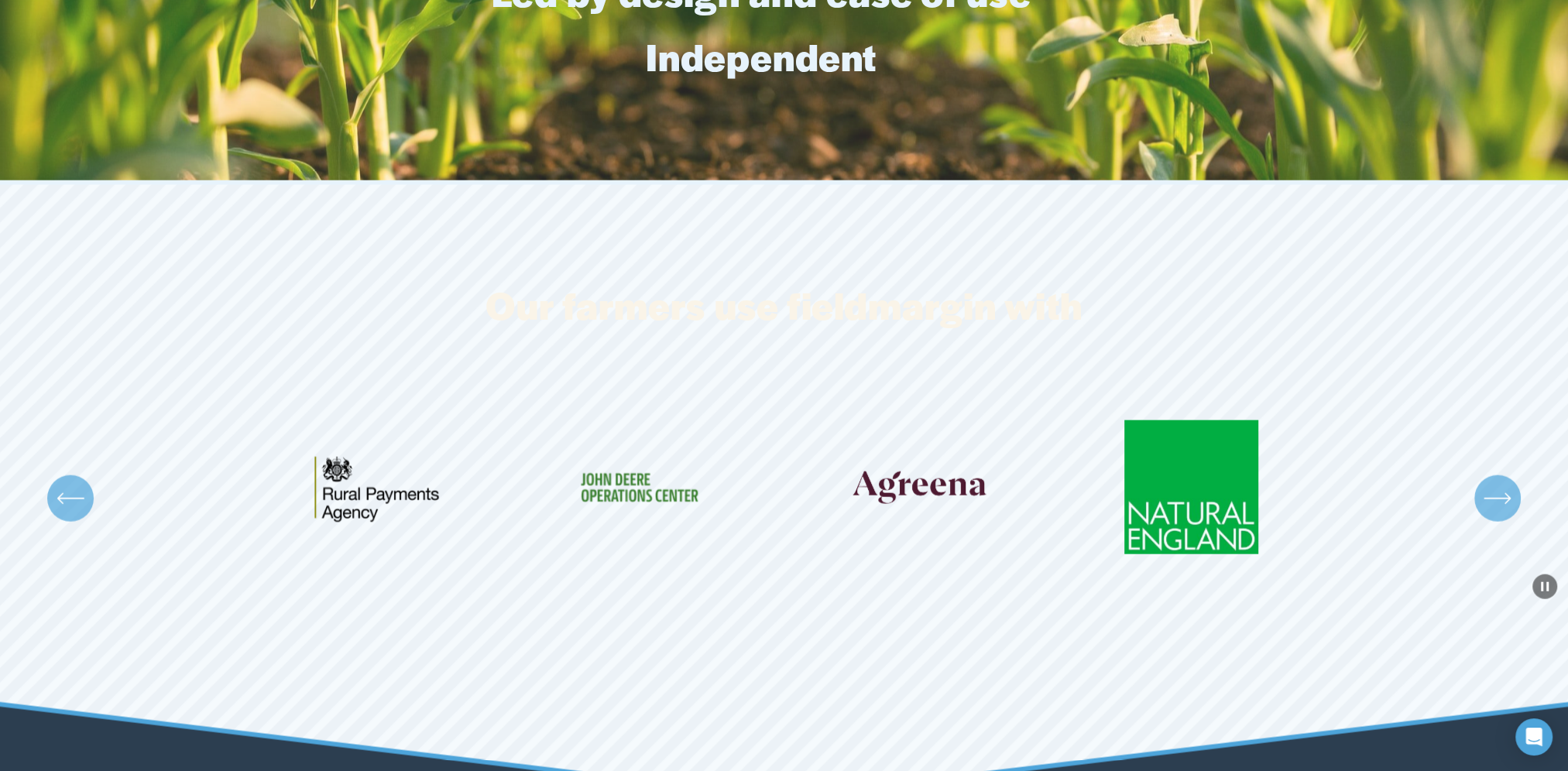
click at [1505, 510] on icon "\a \a \a Next\a \a" at bounding box center [1497, 498] width 28 height 28
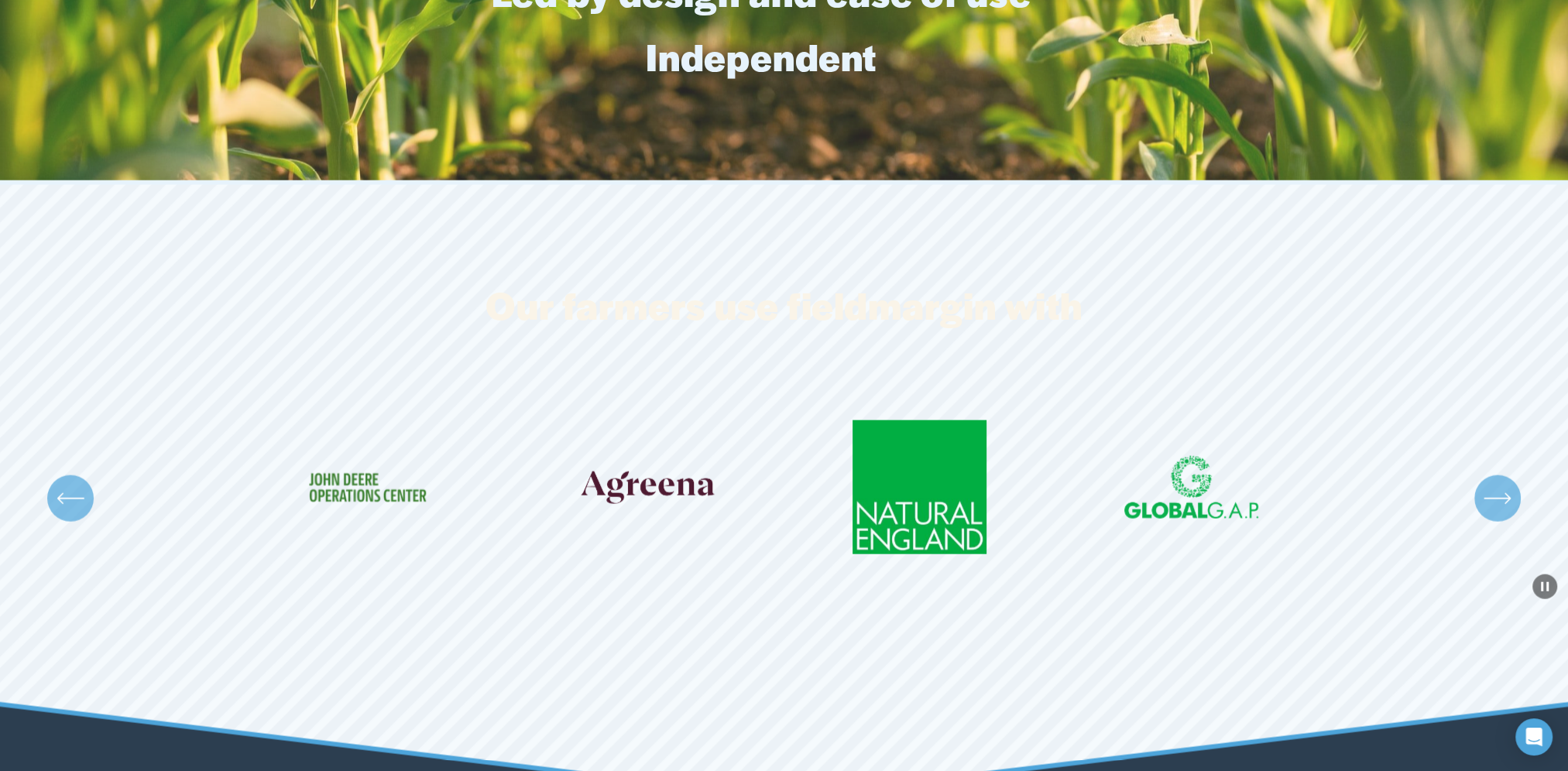
click at [1505, 508] on icon "\a \a \a Next\a \a" at bounding box center [1497, 498] width 28 height 28
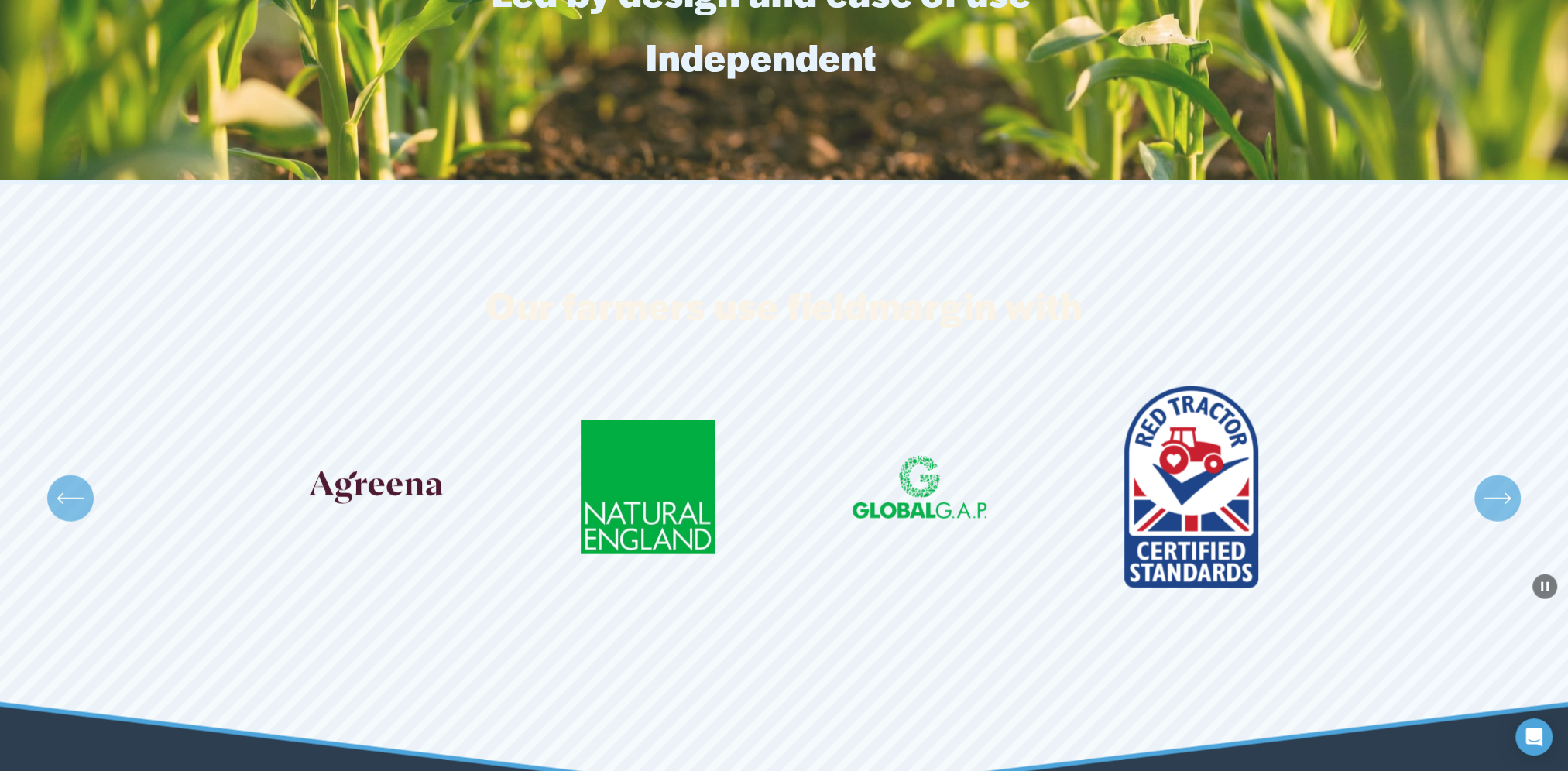
click at [1506, 498] on icon "\a \a \a Next\a \a" at bounding box center [1496, 498] width 25 height 0
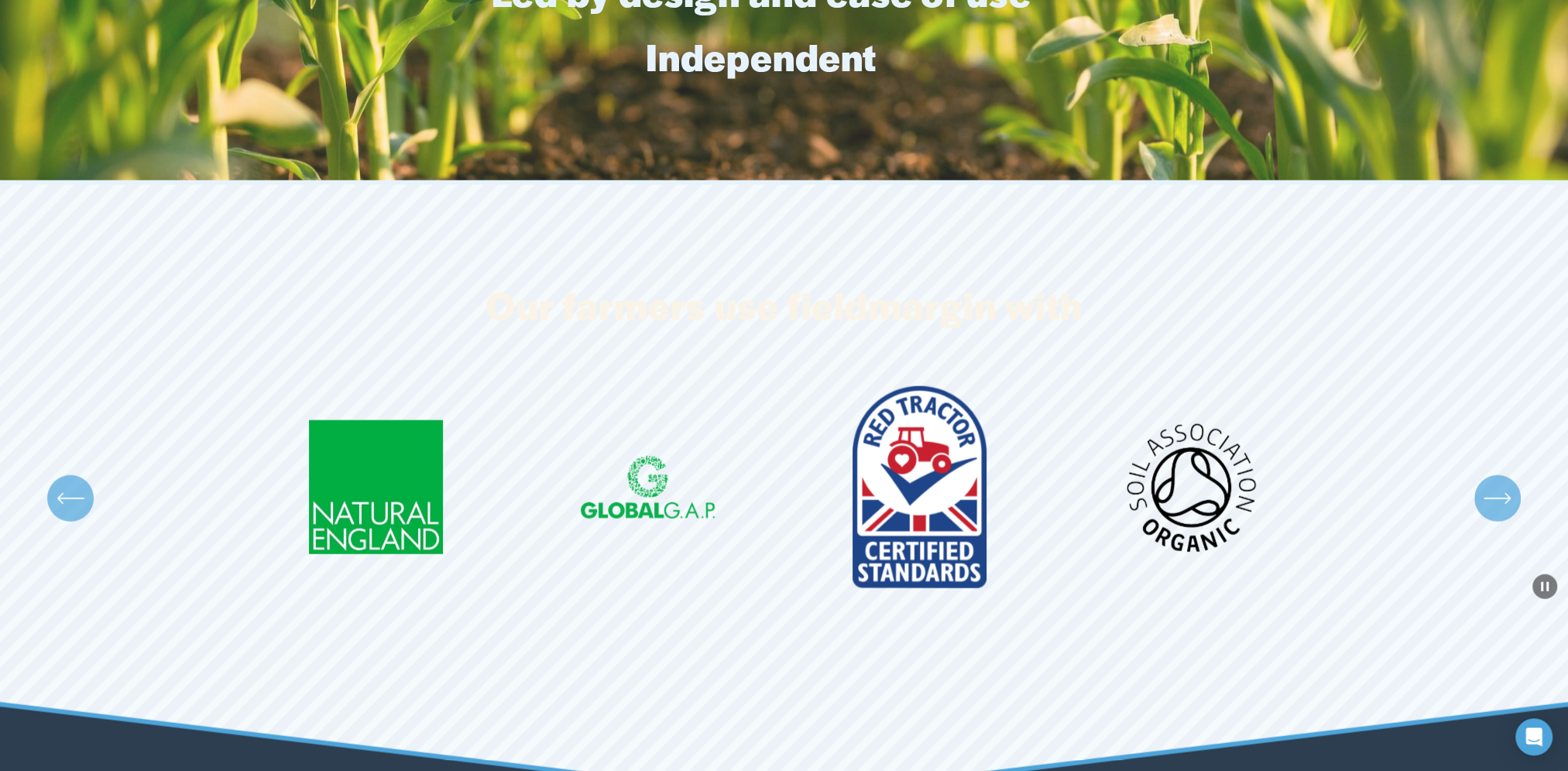
click at [1506, 498] on icon "\a \a \a Next\a \a" at bounding box center [1496, 498] width 25 height 0
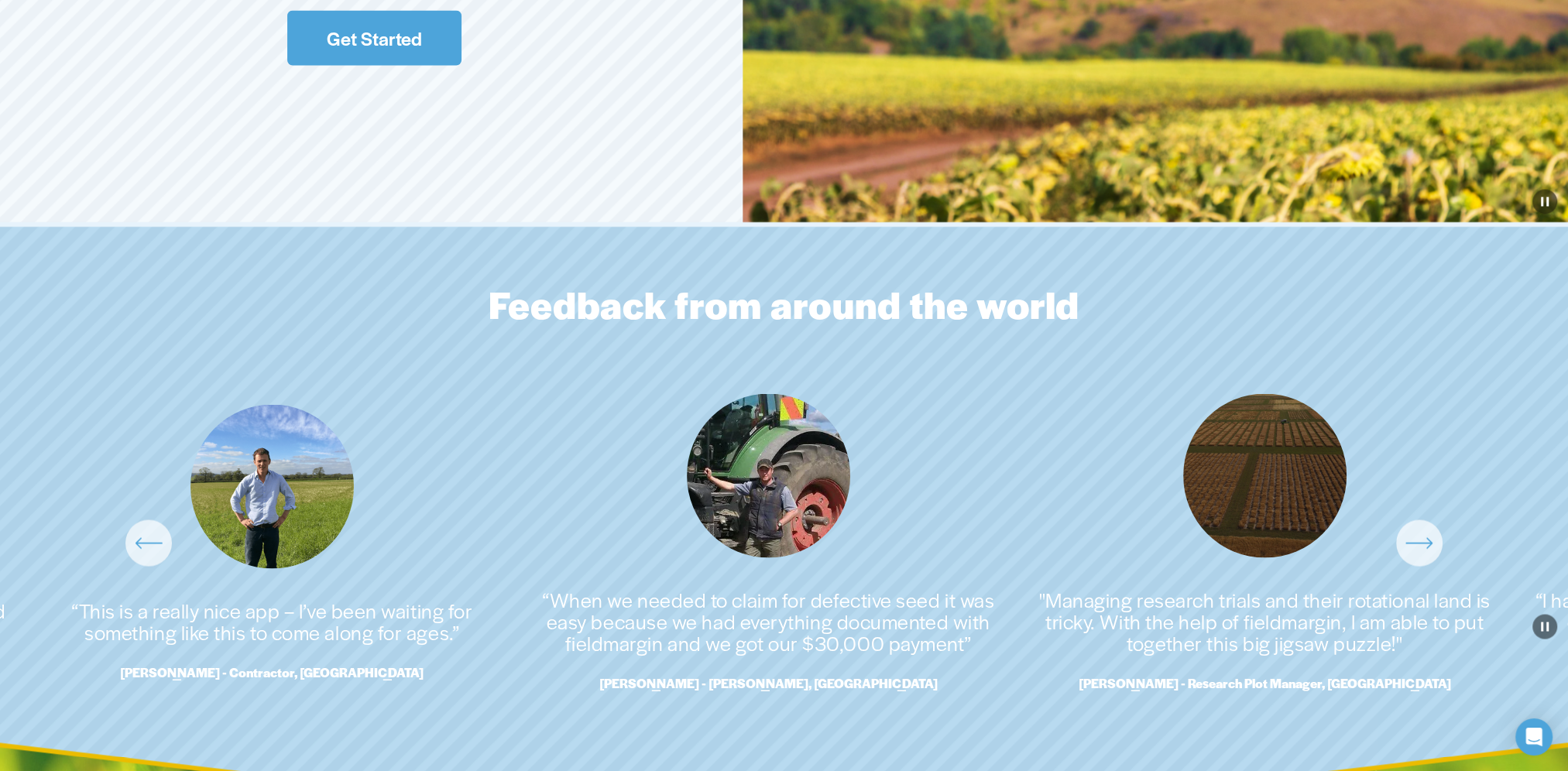
scroll to position [3541, 0]
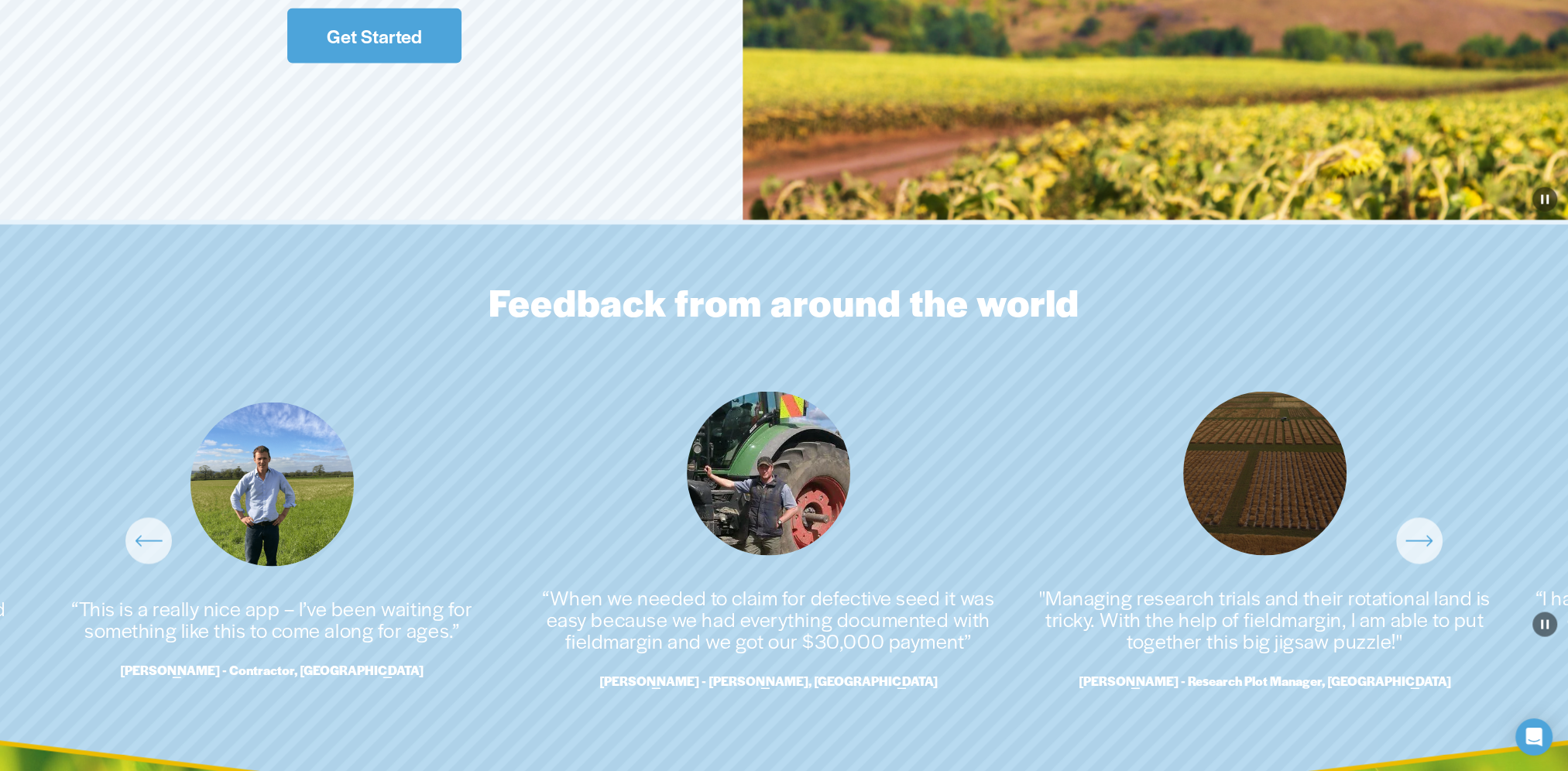
click at [1440, 546] on div "\a \a \a Next\a \a" at bounding box center [1419, 540] width 46 height 46
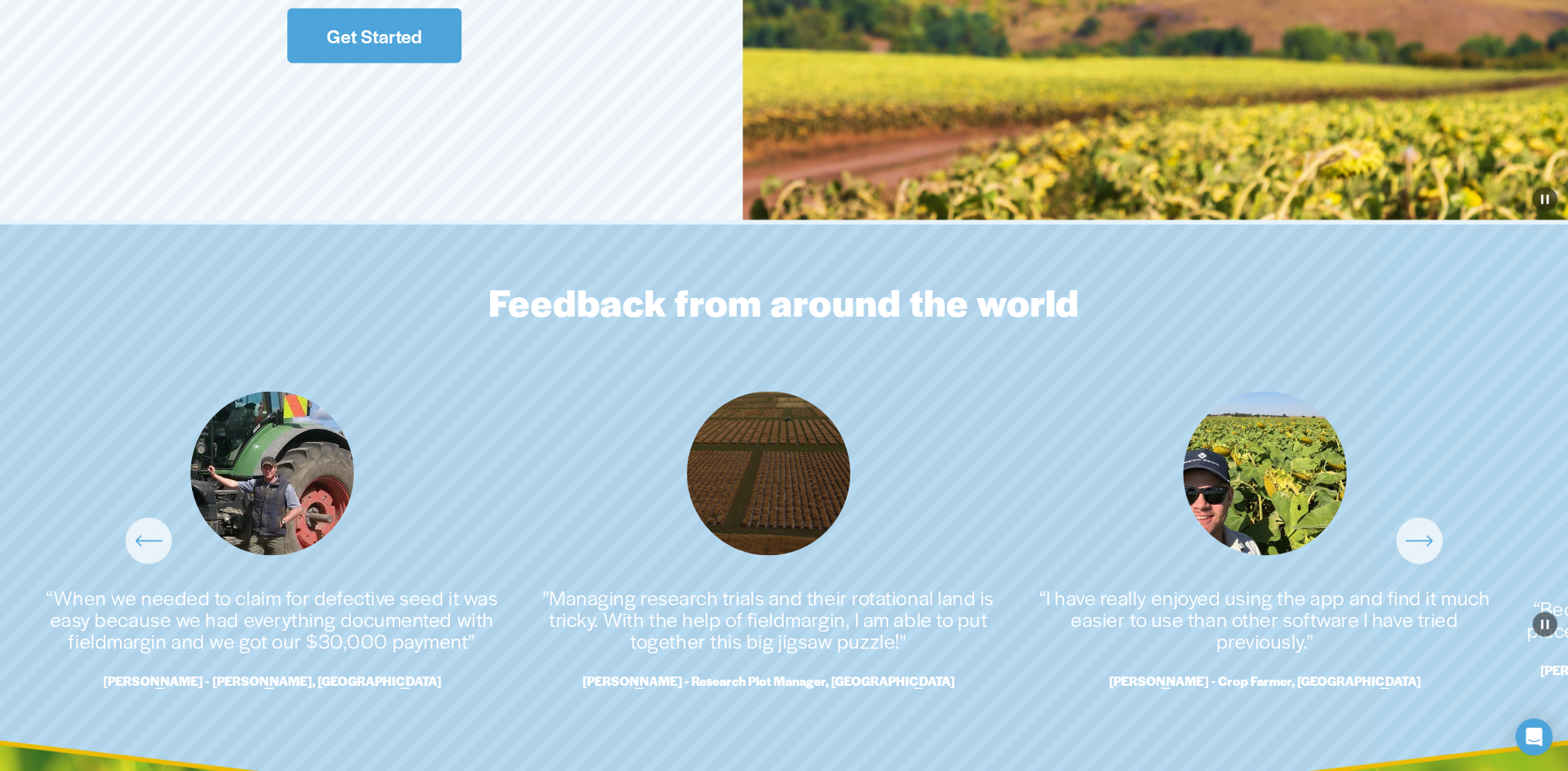
click at [1427, 554] on icon "\a \a \a Next\a \a" at bounding box center [1419, 540] width 28 height 28
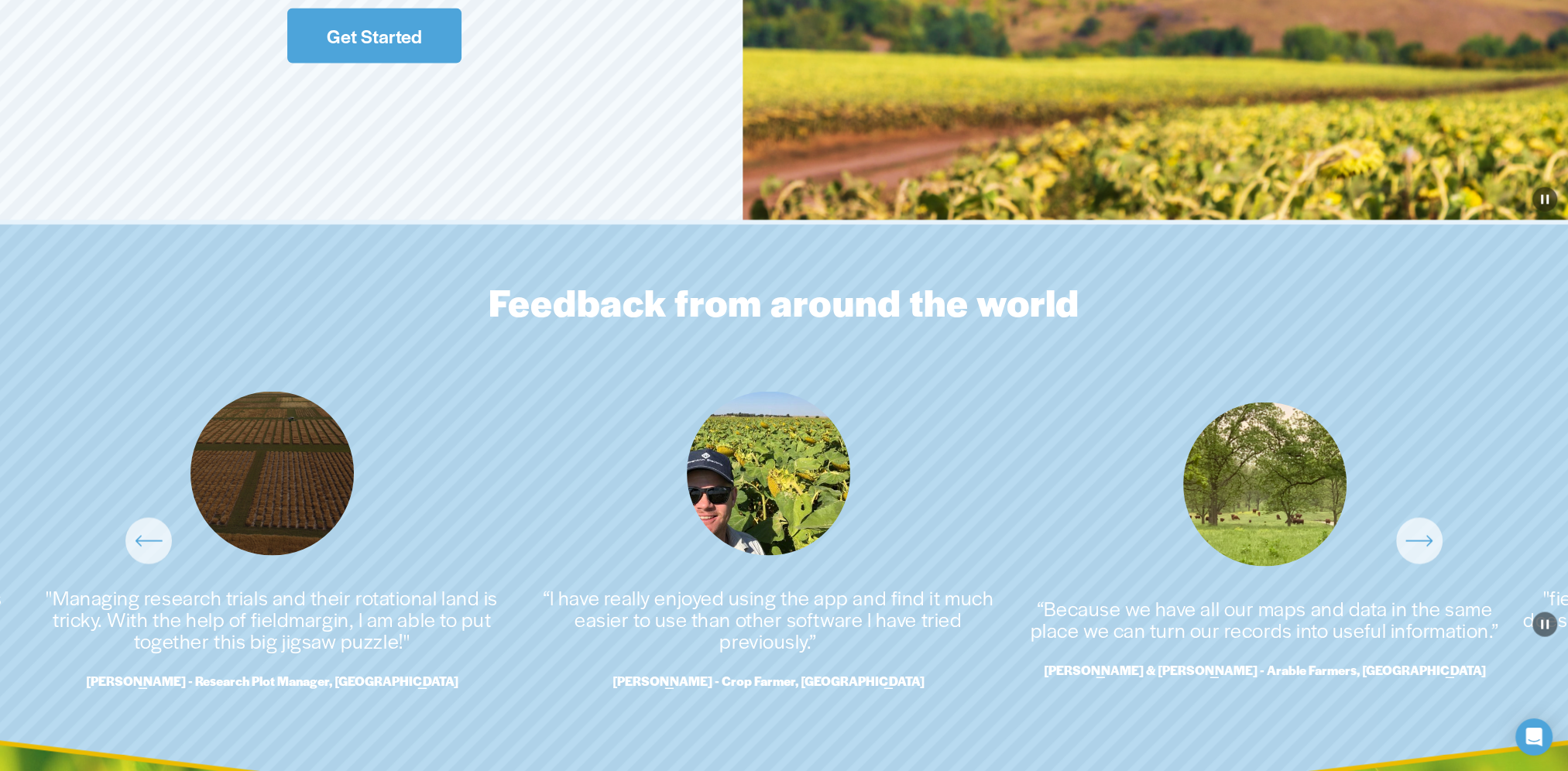
click at [1427, 554] on icon "\a \a \a Next\a \a" at bounding box center [1419, 540] width 28 height 28
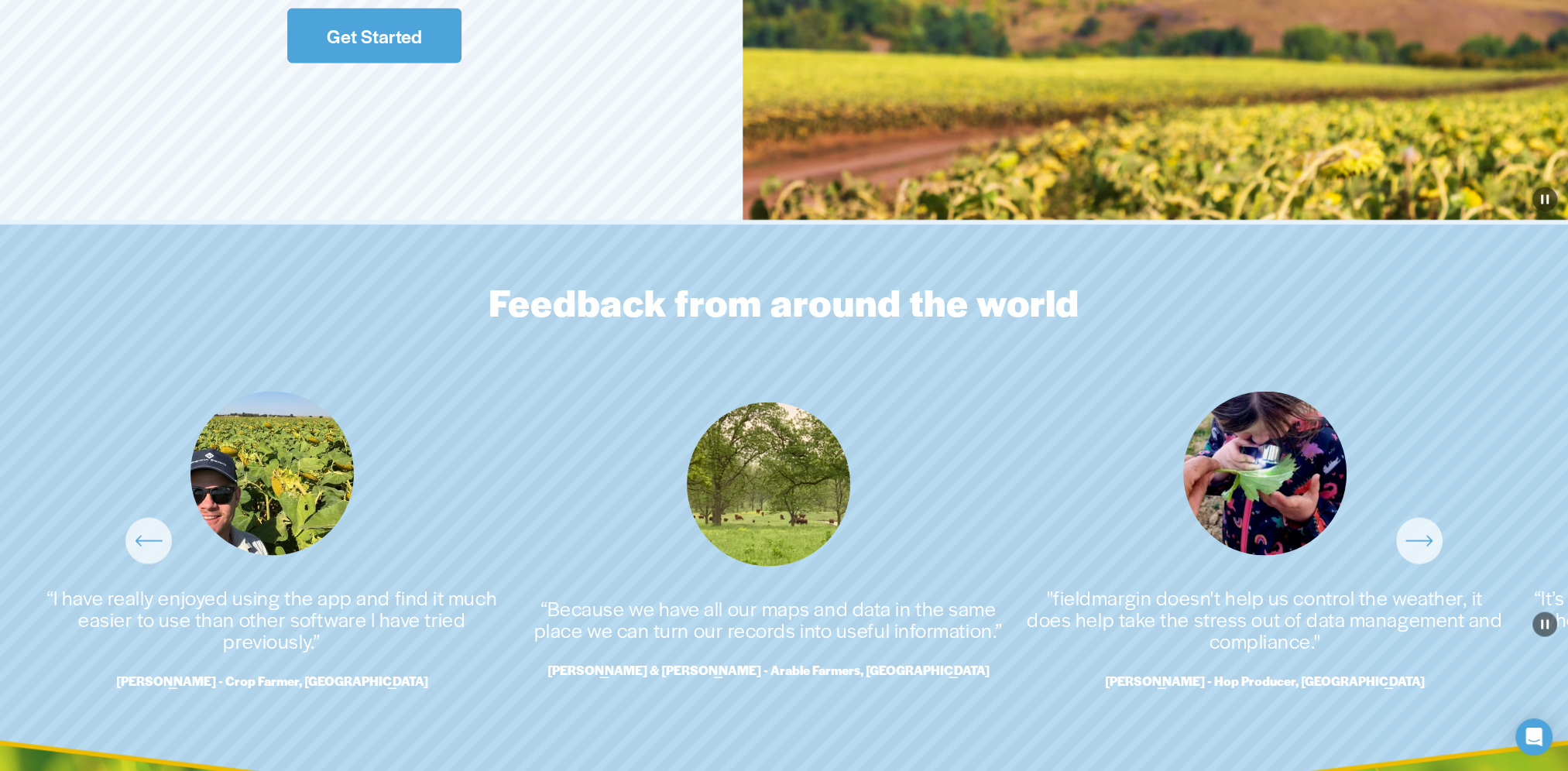
click at [1426, 554] on icon "\a \a \a Next\a \a" at bounding box center [1419, 540] width 28 height 28
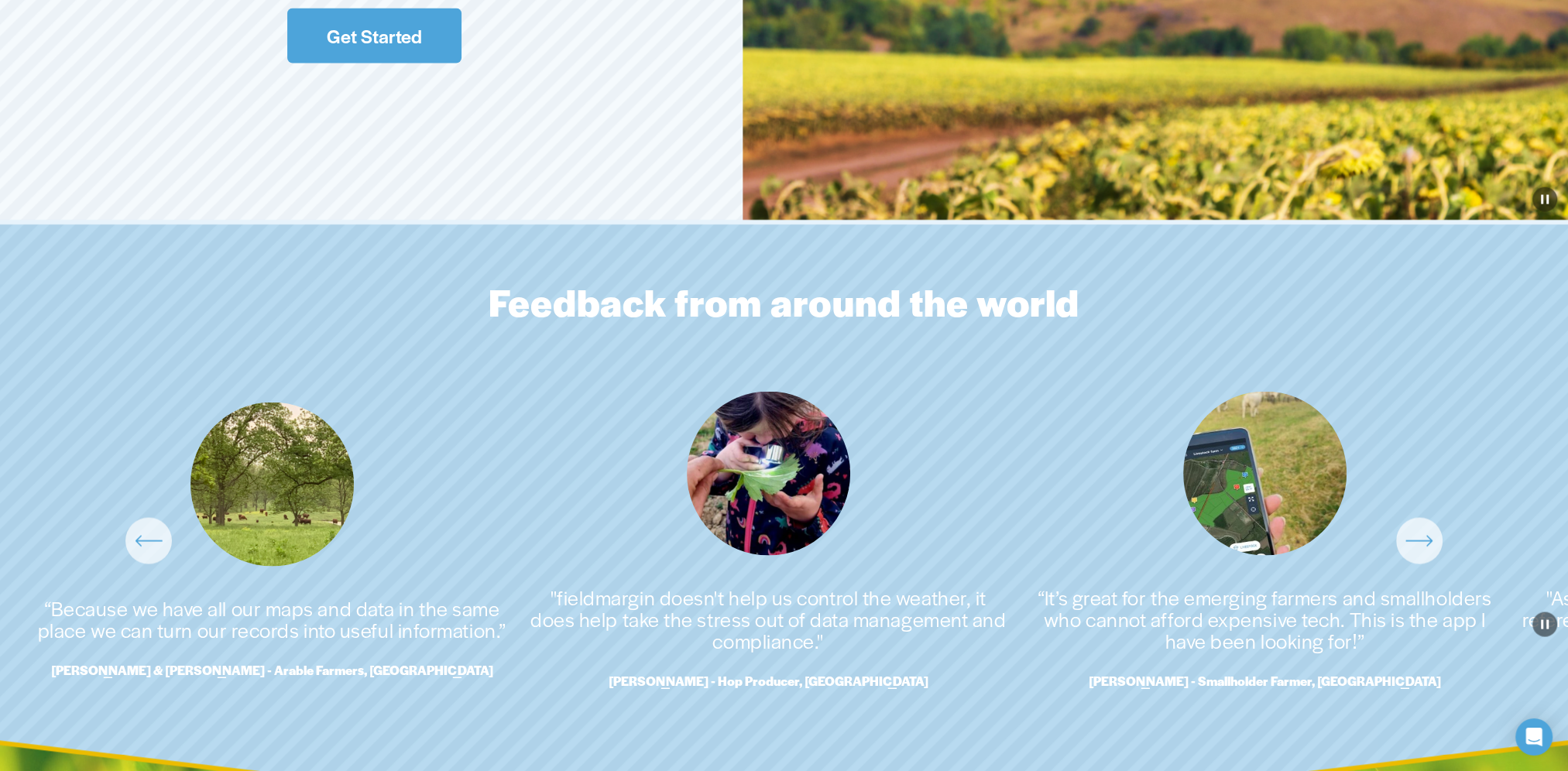
click at [1422, 555] on icon "\a \a \a Next\a \a" at bounding box center [1419, 540] width 28 height 28
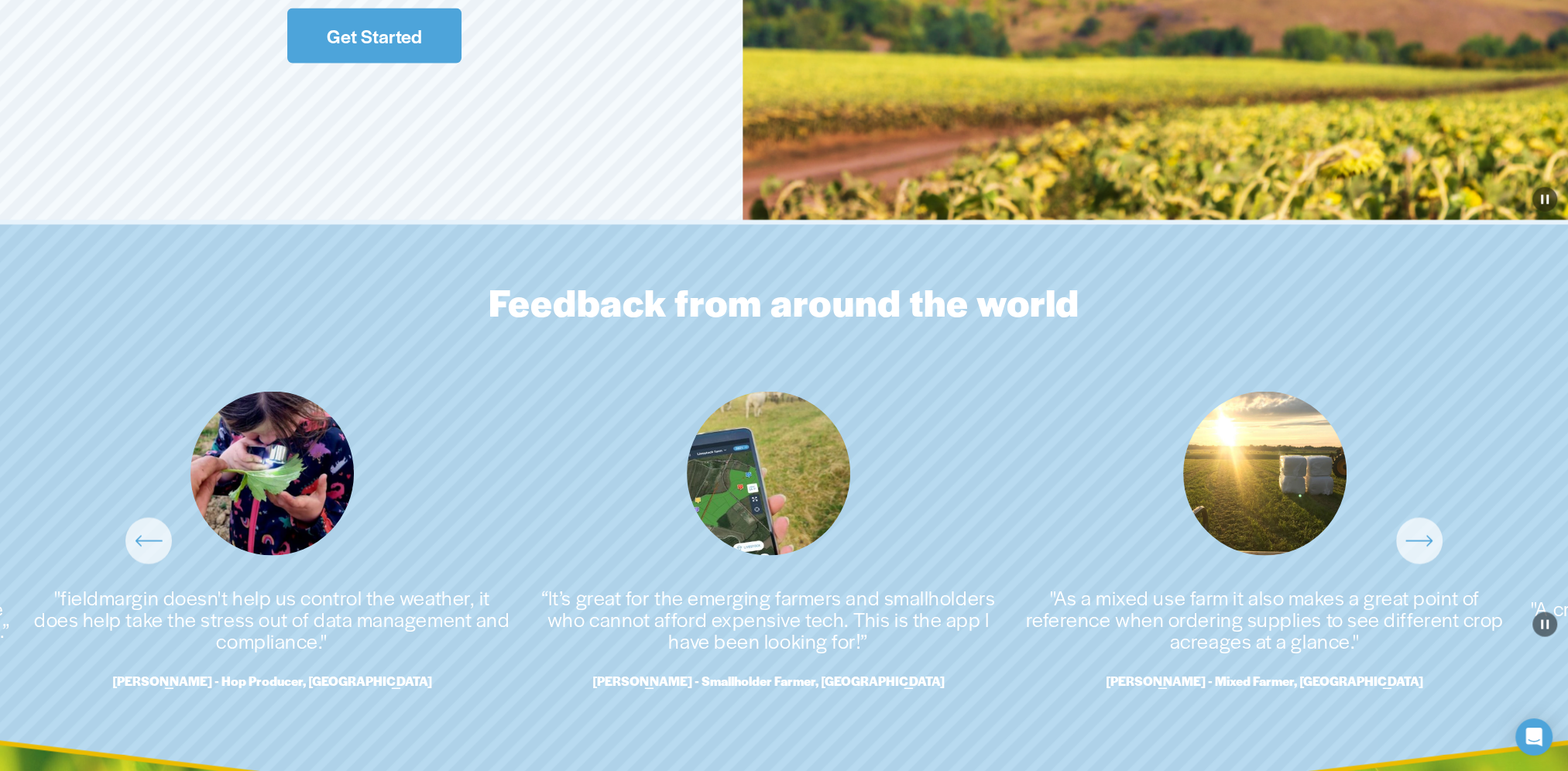
click at [1420, 555] on icon "\a \a \a Next\a \a" at bounding box center [1419, 540] width 28 height 28
